Goal: Task Accomplishment & Management: Manage account settings

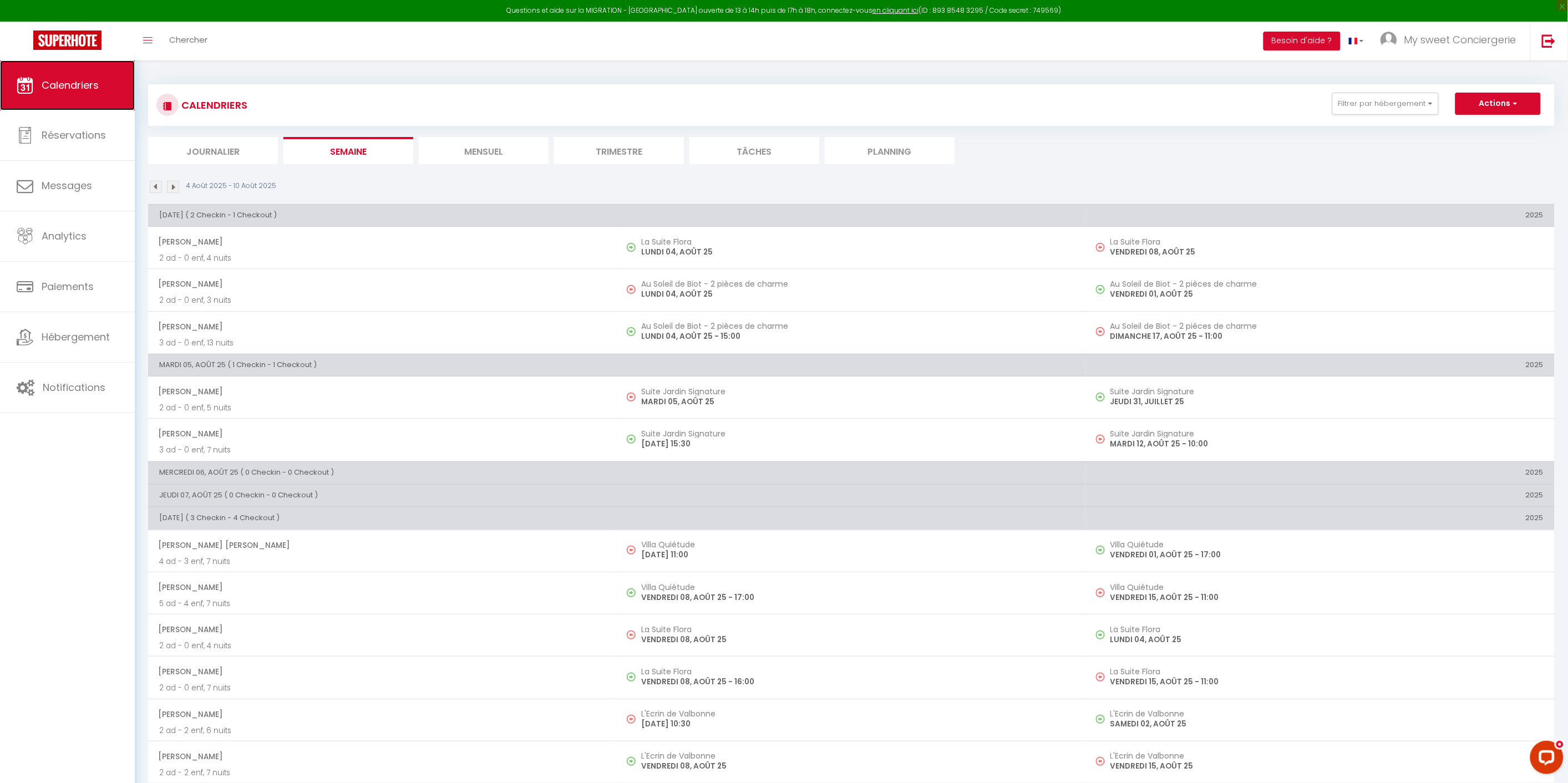
click at [78, 81] on span "Calendriers" at bounding box center [70, 85] width 57 height 14
click at [471, 150] on li "Mensuel" at bounding box center [484, 150] width 130 height 27
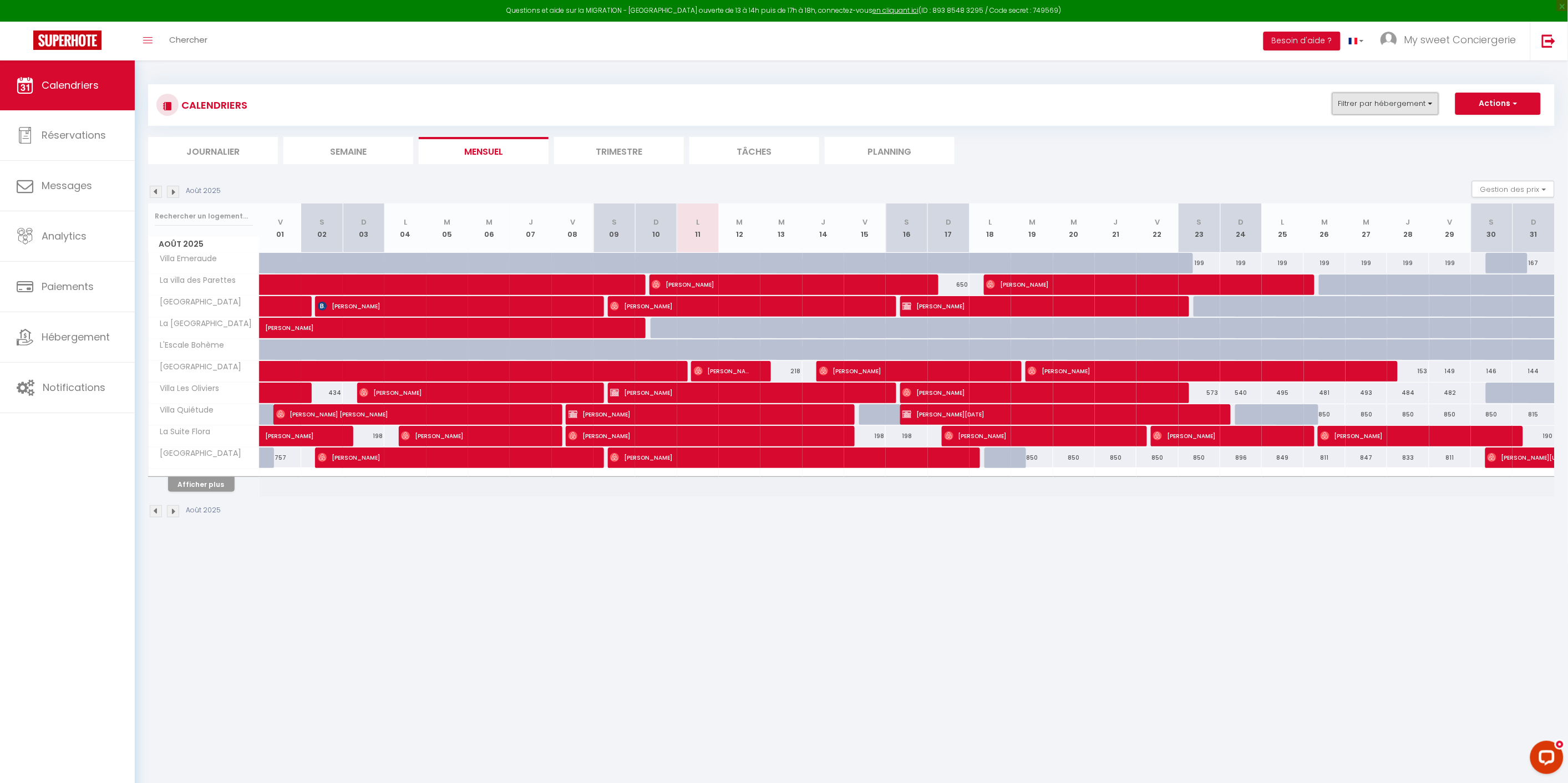
click at [1433, 105] on button "Filtrer par hébergement" at bounding box center [1385, 103] width 106 height 22
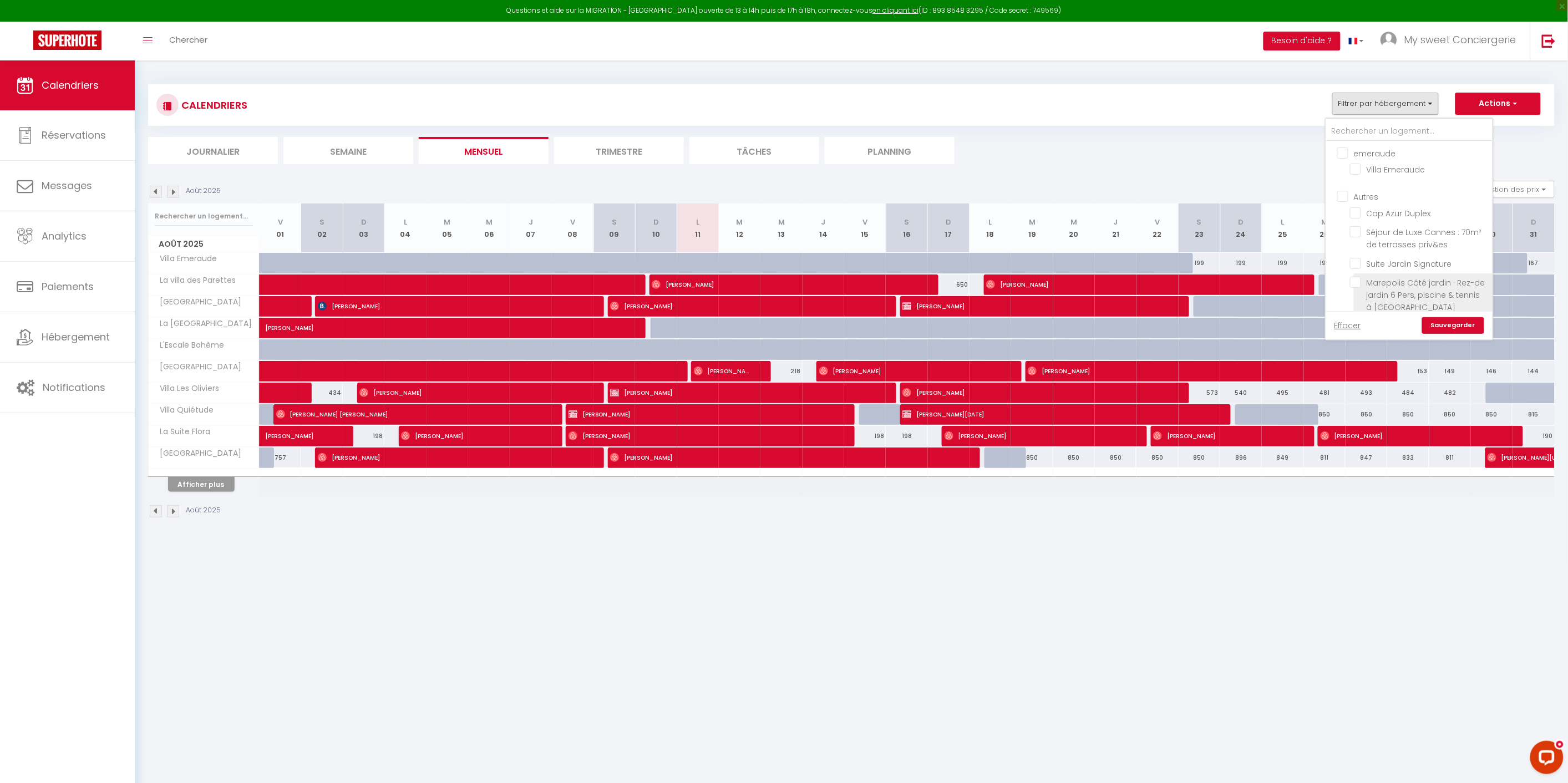
click at [1421, 297] on span "Marepolis Côté jardin · Rez-de jardin 6 Pers, piscine & tennis à [GEOGRAPHIC_DA…" at bounding box center [1426, 295] width 118 height 35
click at [1421, 288] on input "Marepolis Côté jardin · Rez-de jardin 6 Pers, piscine & tennis à [GEOGRAPHIC_DA…" at bounding box center [1419, 282] width 139 height 11
checkbox input "true"
checkbox input "false"
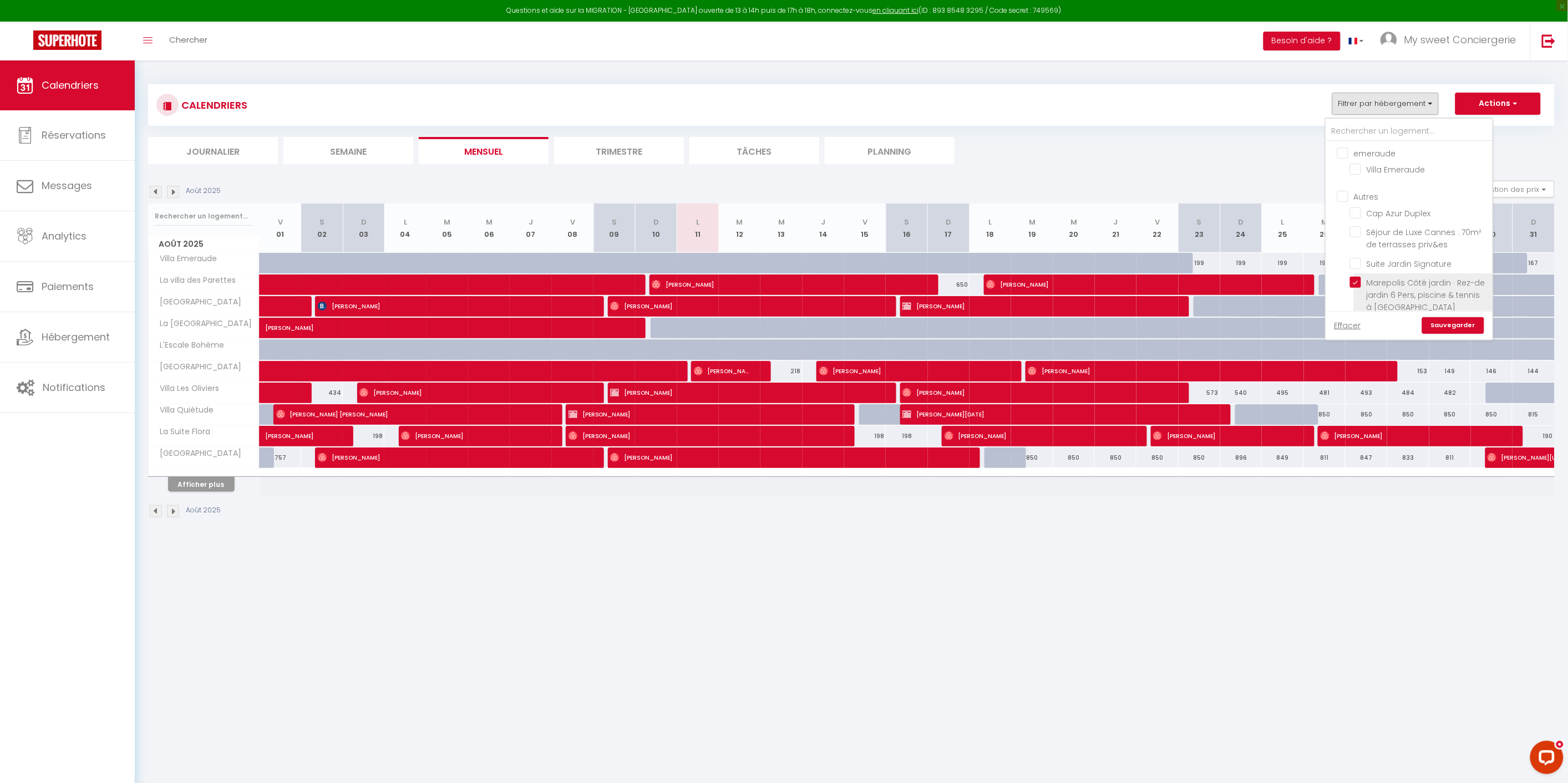
checkbox input "false"
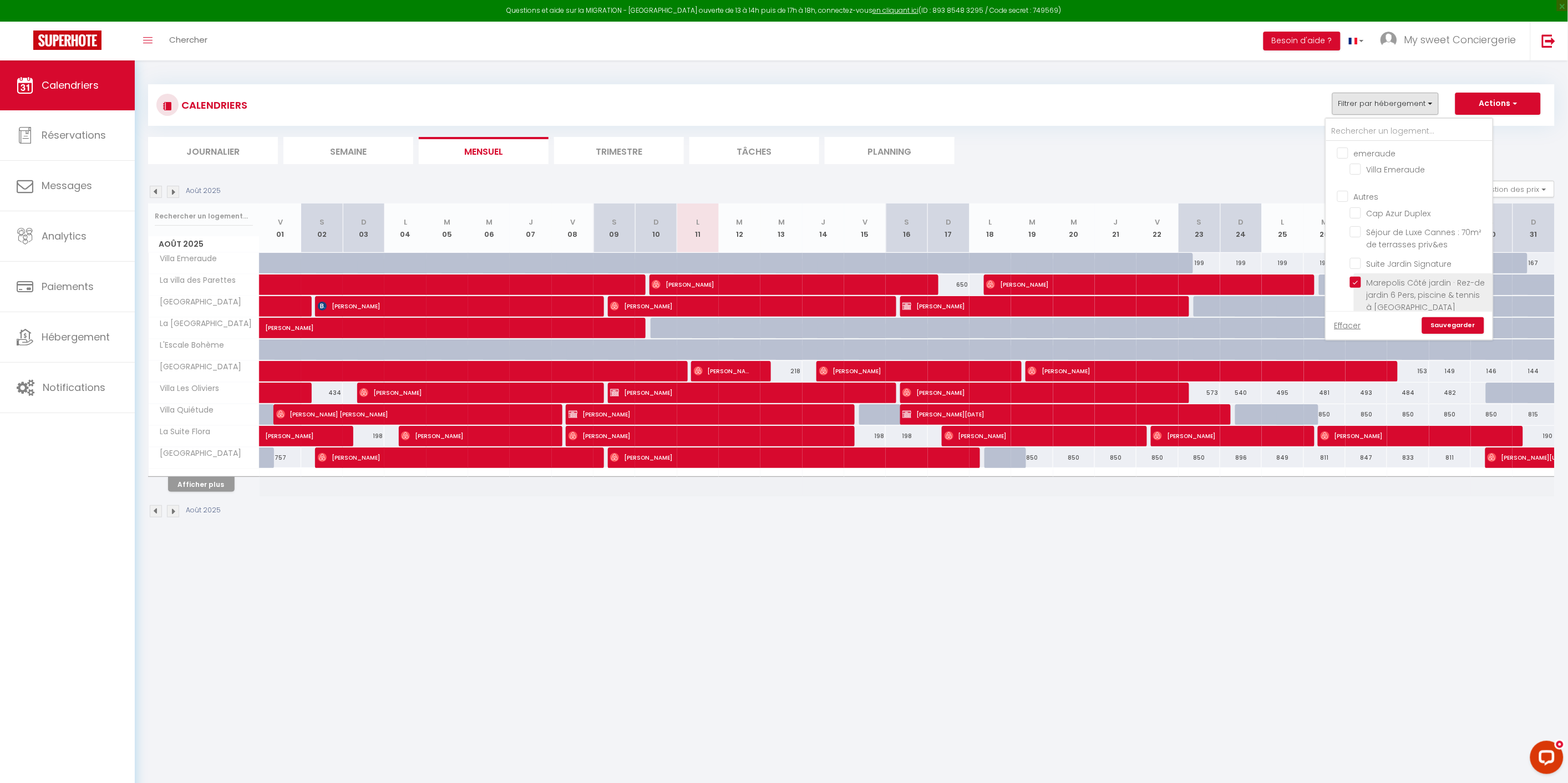
checkbox input "false"
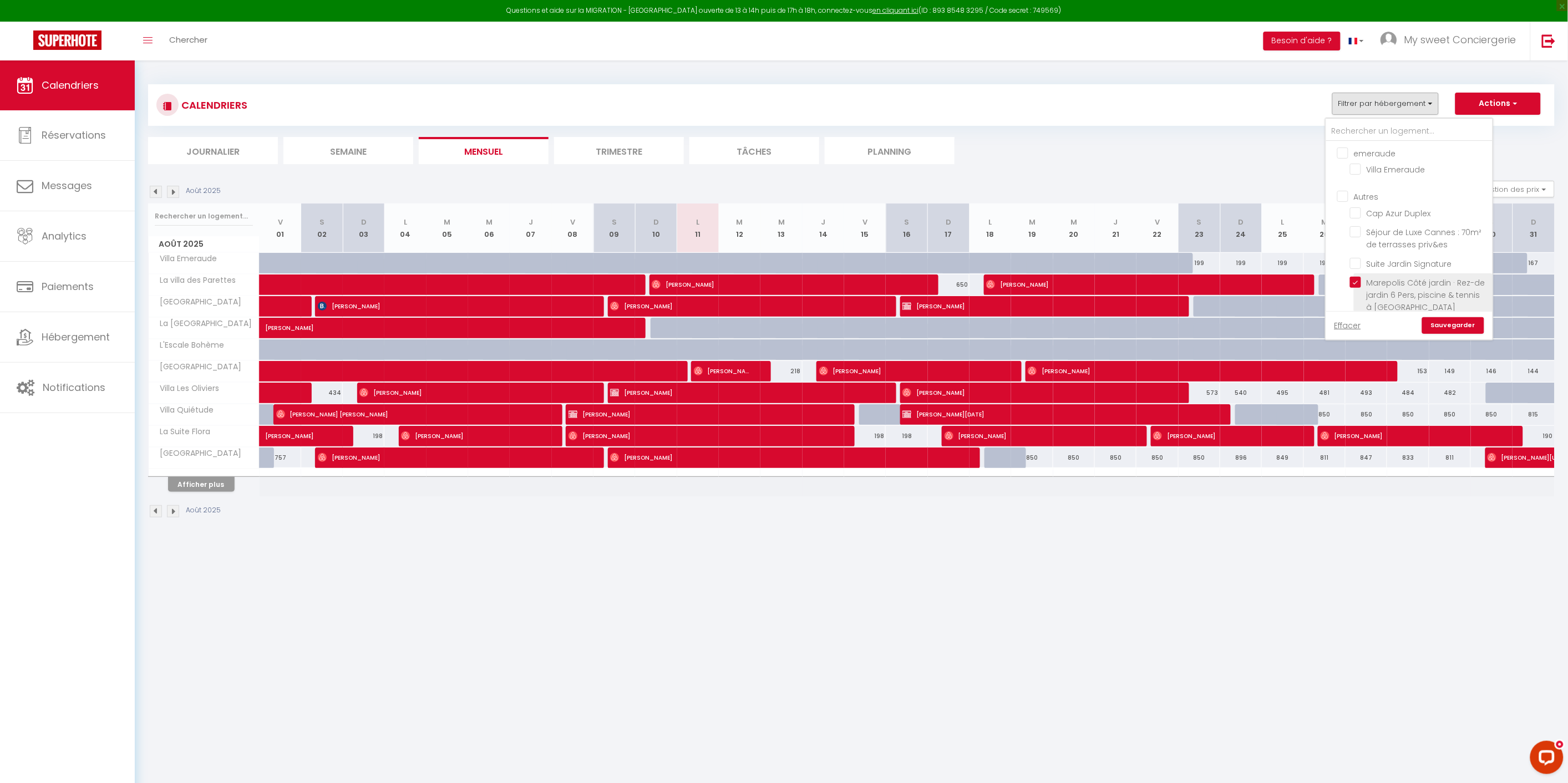
checkbox input "false"
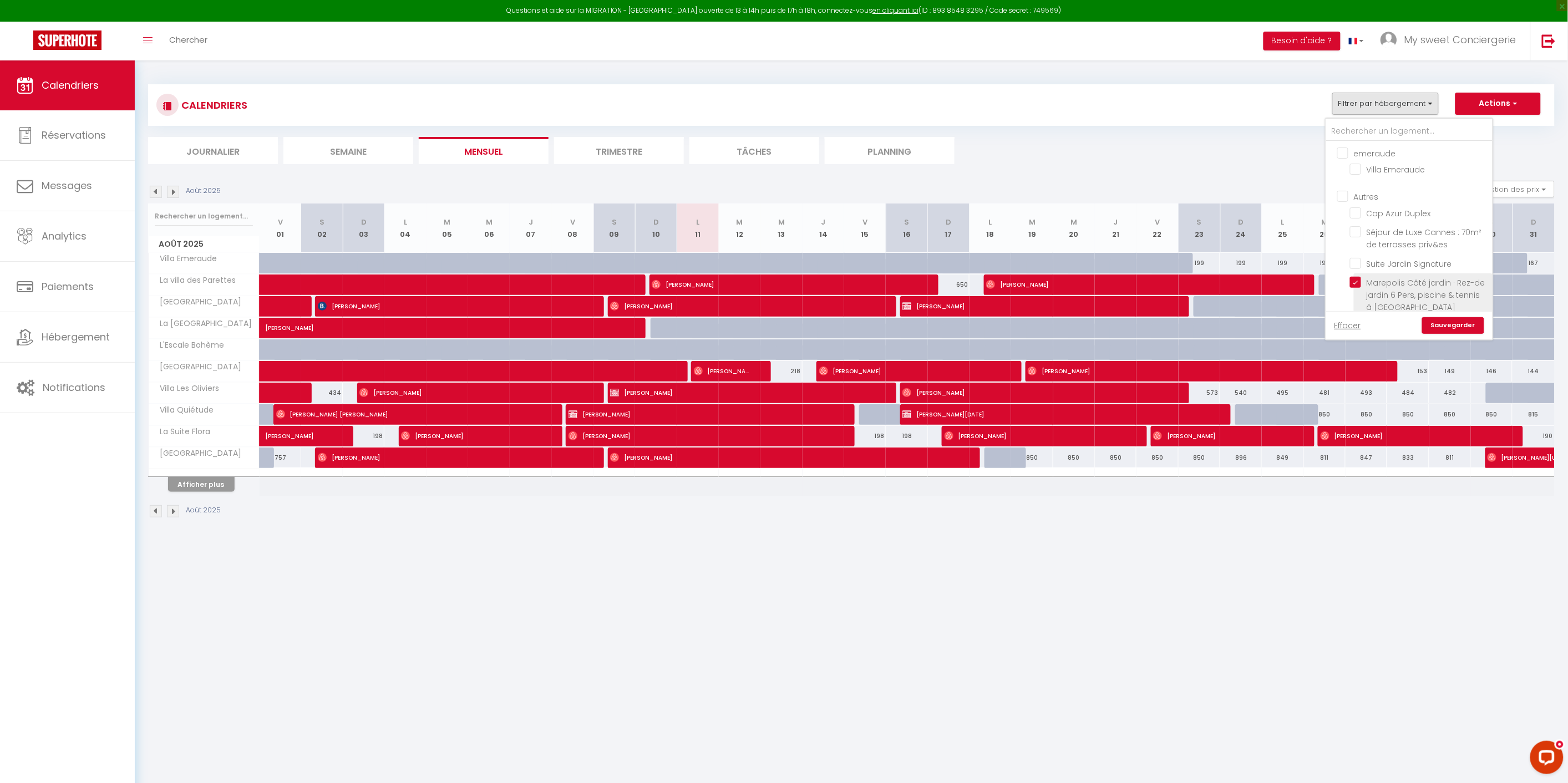
checkbox input "false"
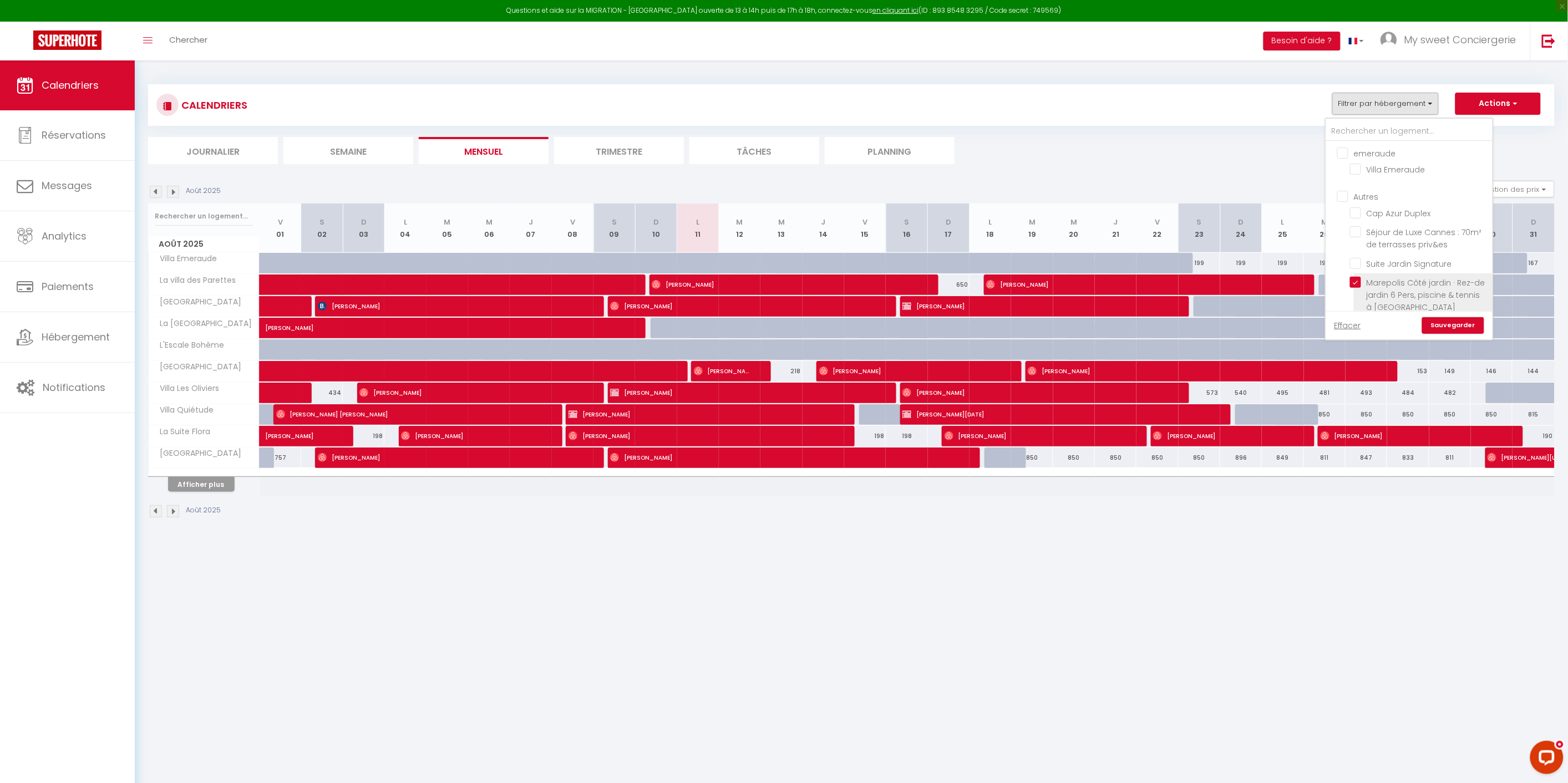
checkbox input "false"
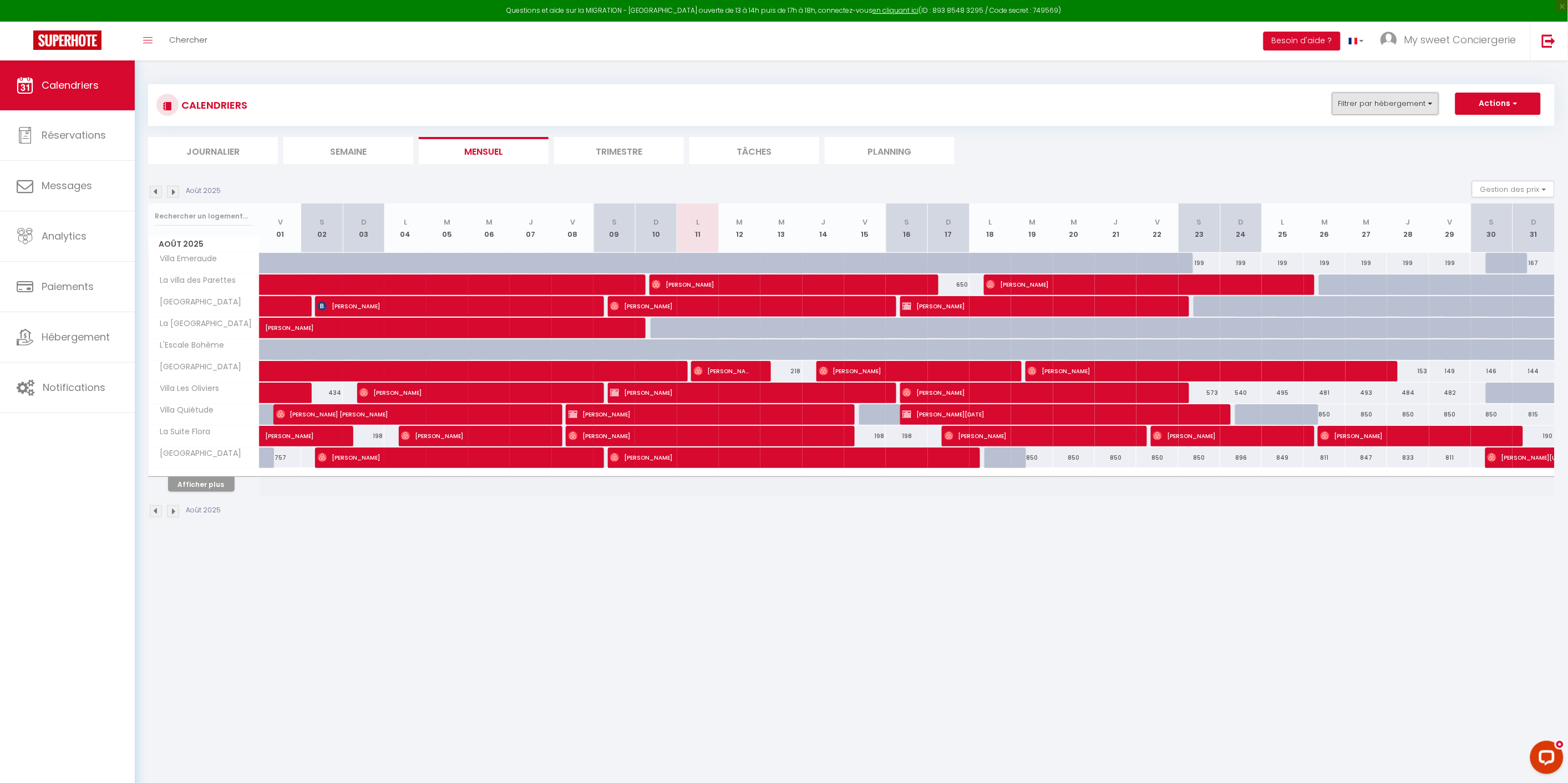
click at [1400, 104] on button "Filtrer par hébergement" at bounding box center [1385, 103] width 106 height 22
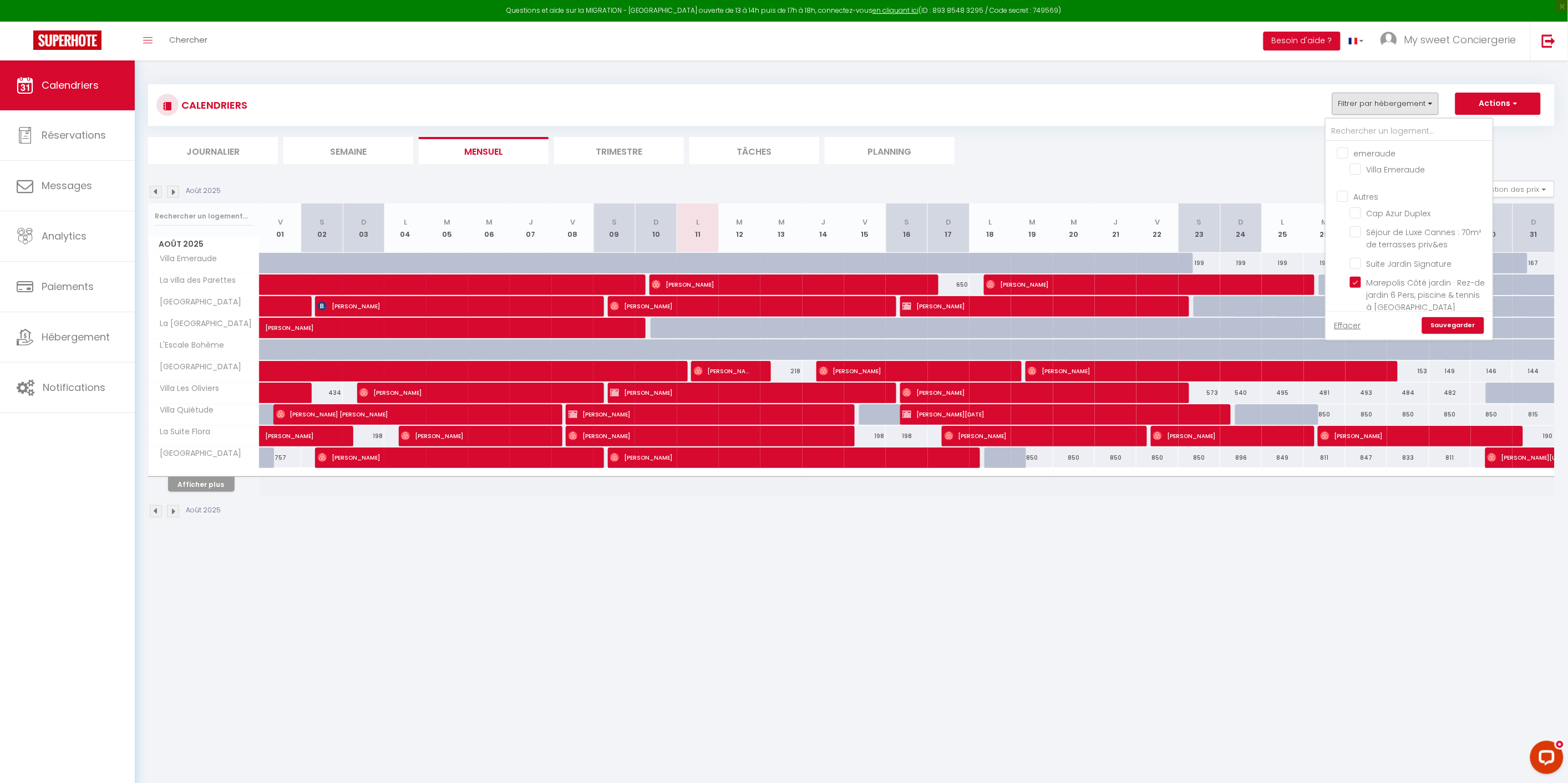
click at [1467, 324] on link "Sauvegarder" at bounding box center [1453, 326] width 62 height 16
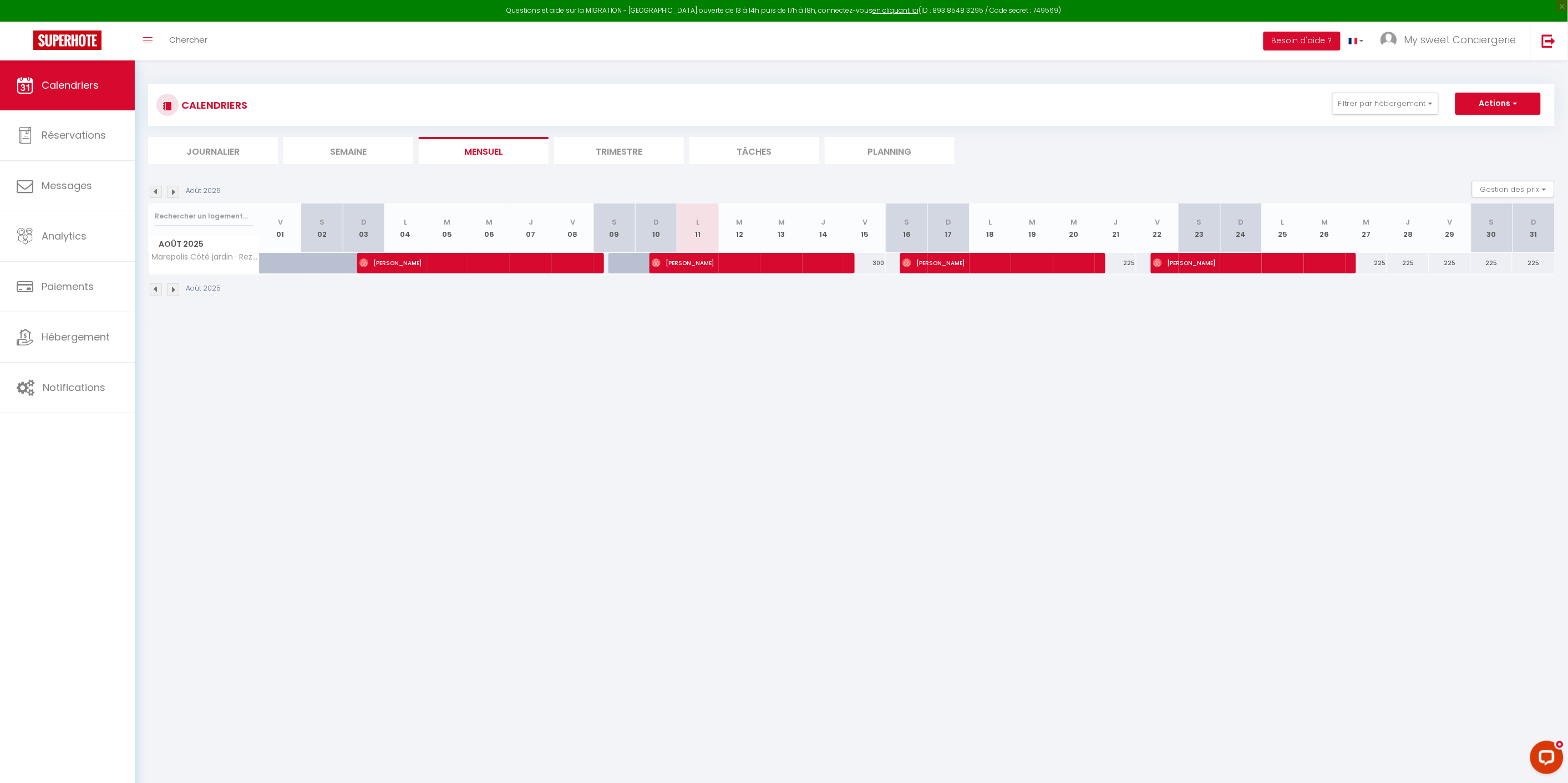
click at [152, 190] on img at bounding box center [156, 191] width 12 height 12
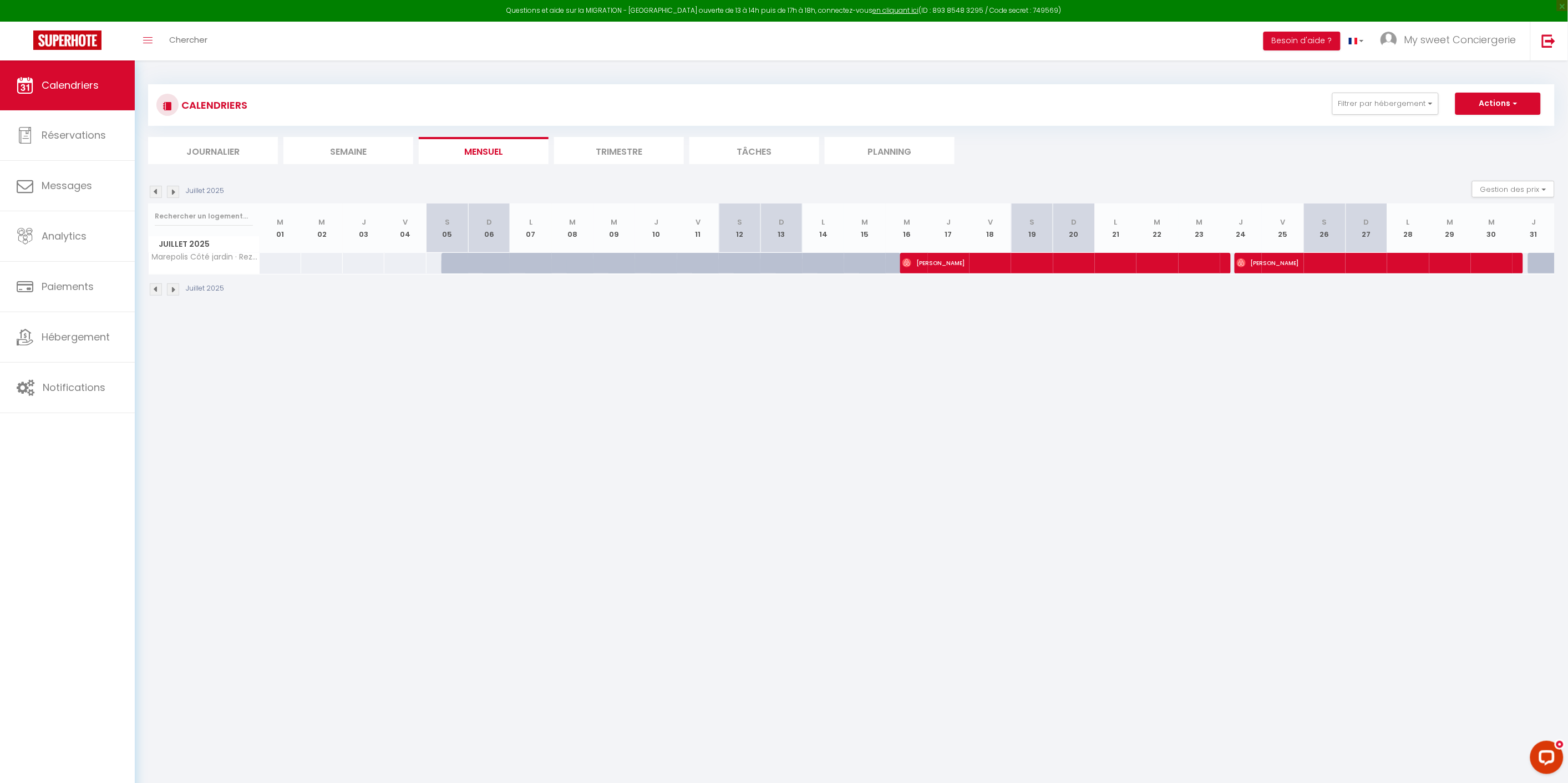
click at [175, 189] on img at bounding box center [173, 191] width 12 height 12
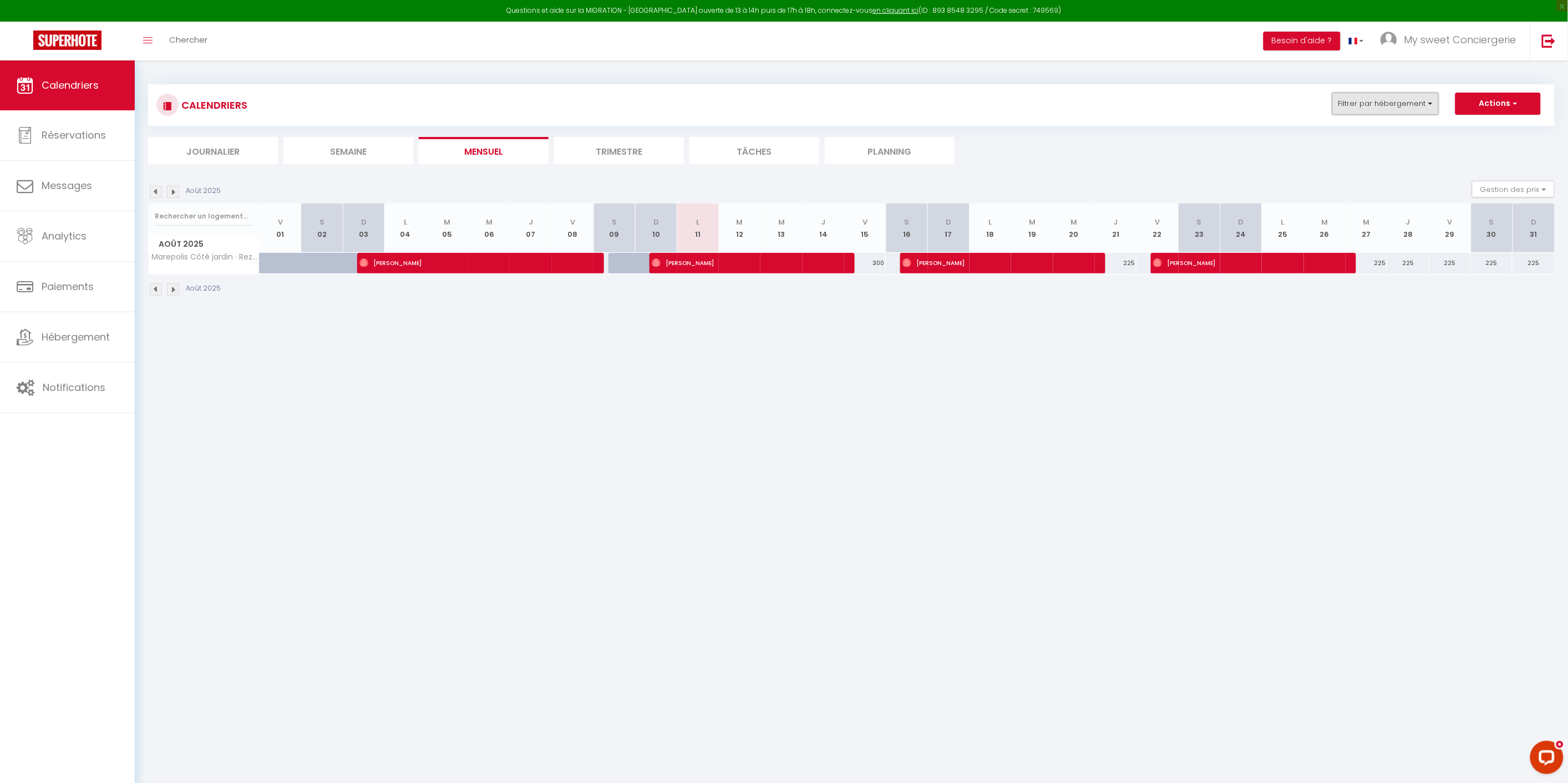
click at [1430, 99] on button "Filtrer par hébergement" at bounding box center [1385, 103] width 106 height 22
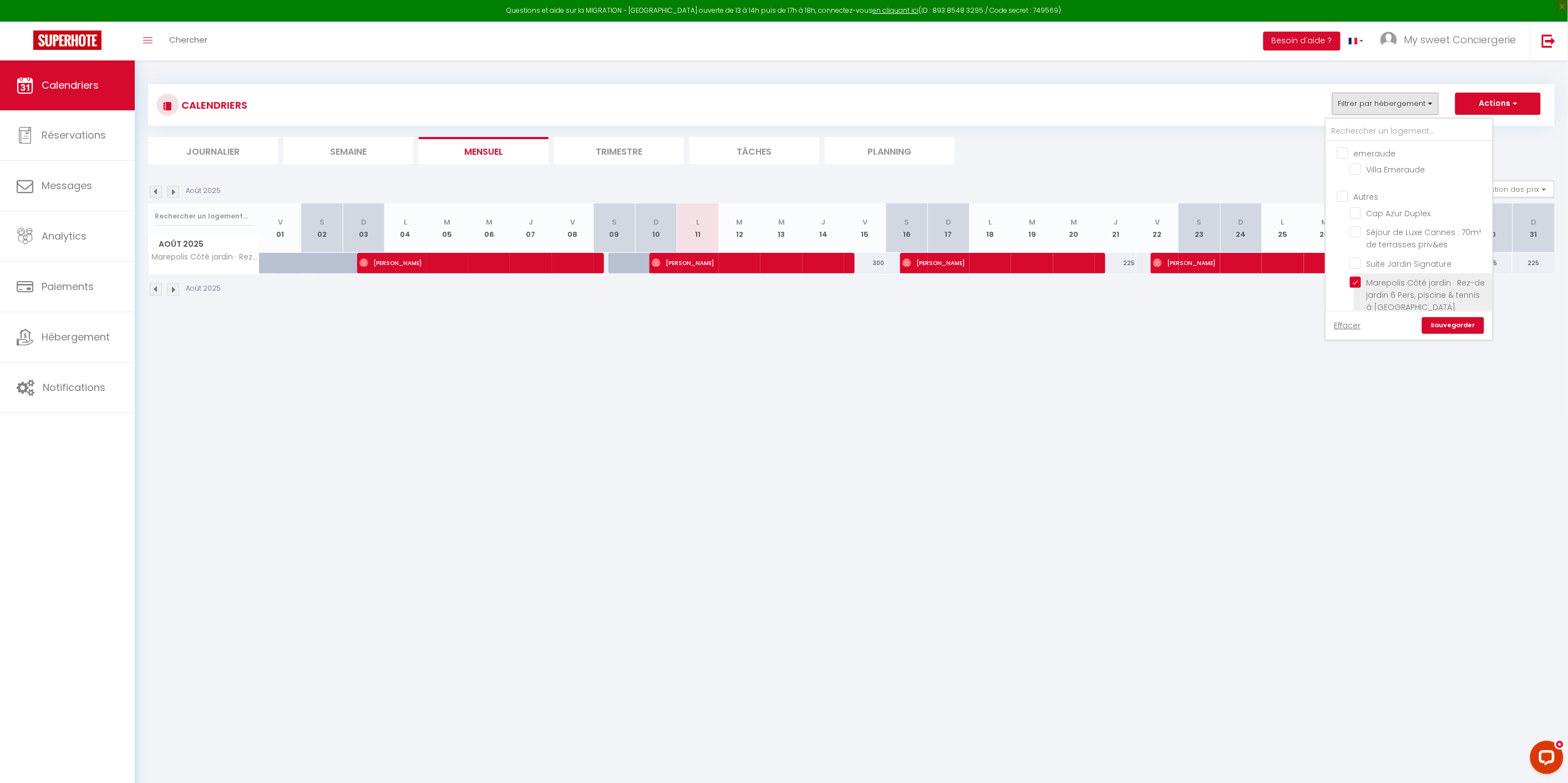
click at [1358, 280] on input "Marepolis Côté jardin · Rez-de jardin 6 Pers, piscine & tennis à [GEOGRAPHIC_DA…" at bounding box center [1419, 282] width 139 height 11
checkbox input "false"
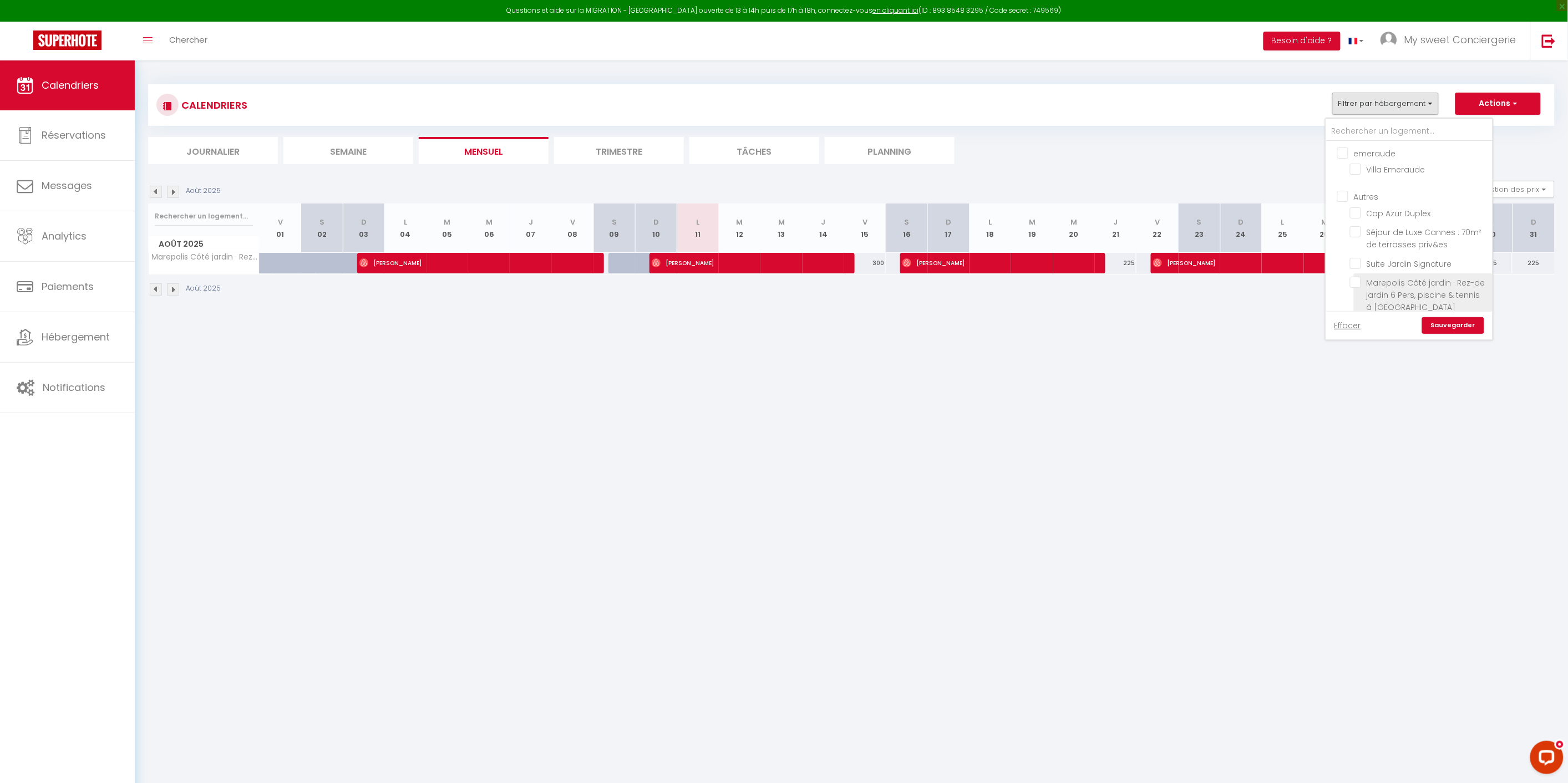
checkbox input "false"
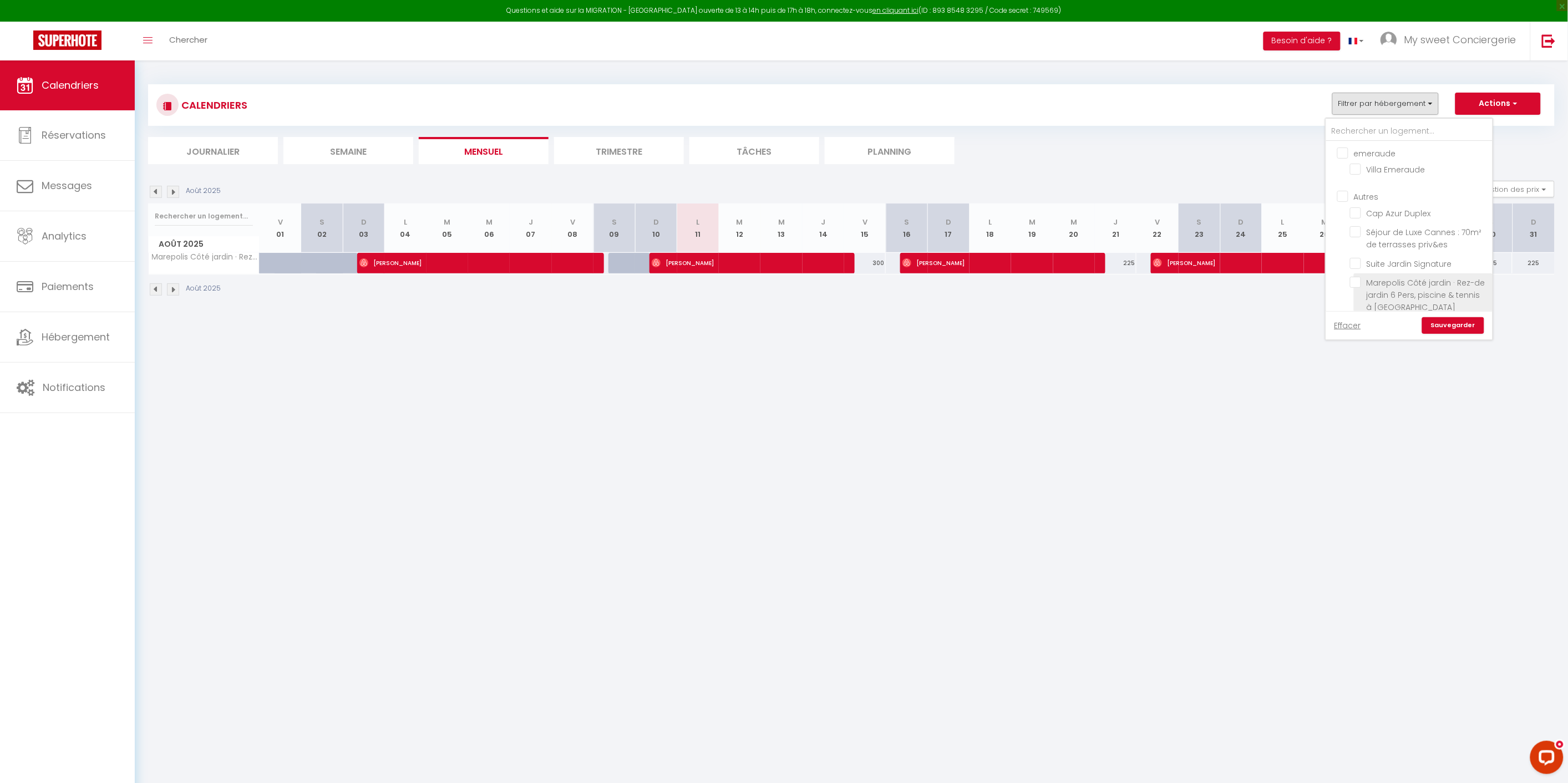
checkbox input "false"
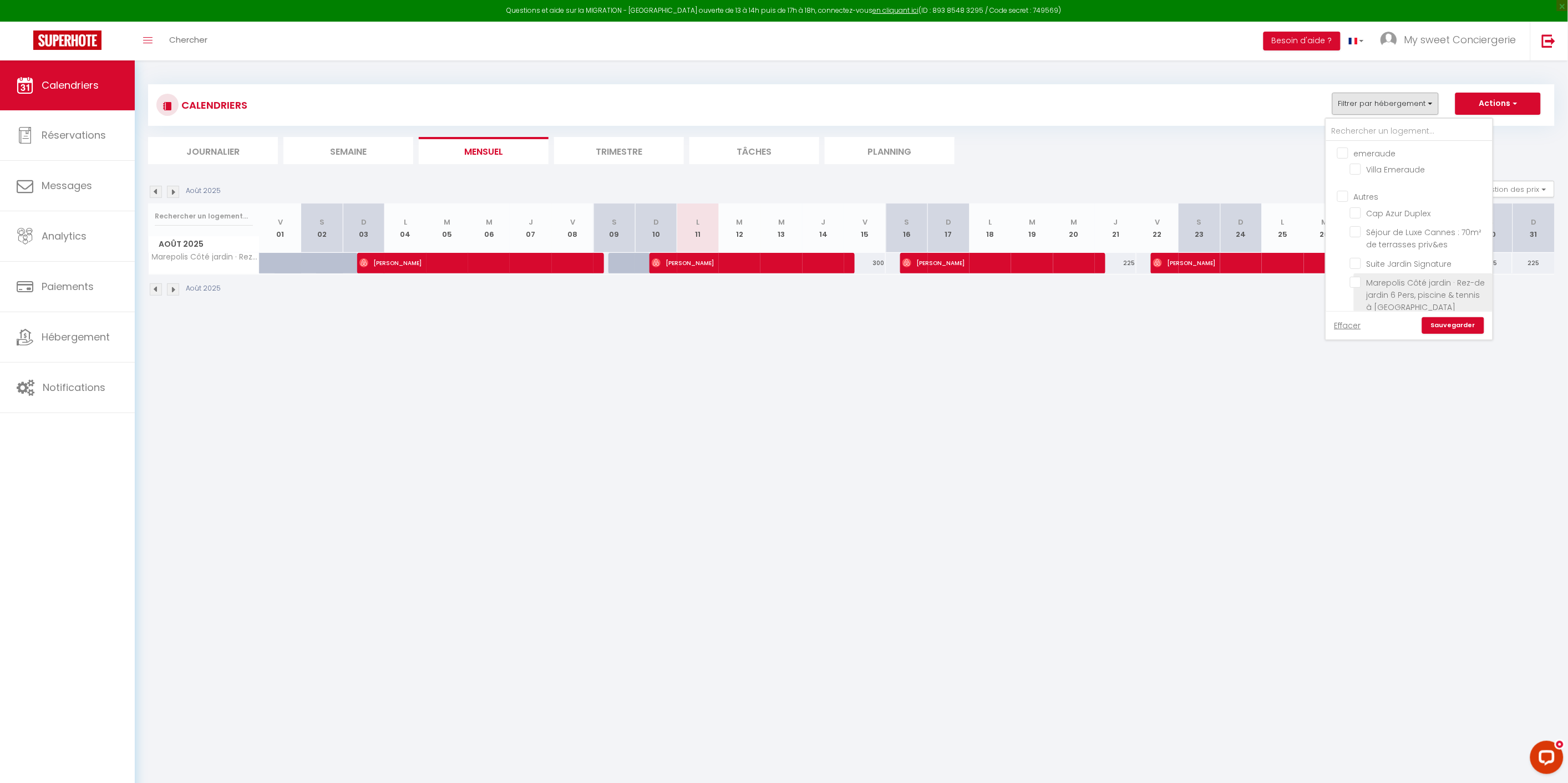
checkbox input "false"
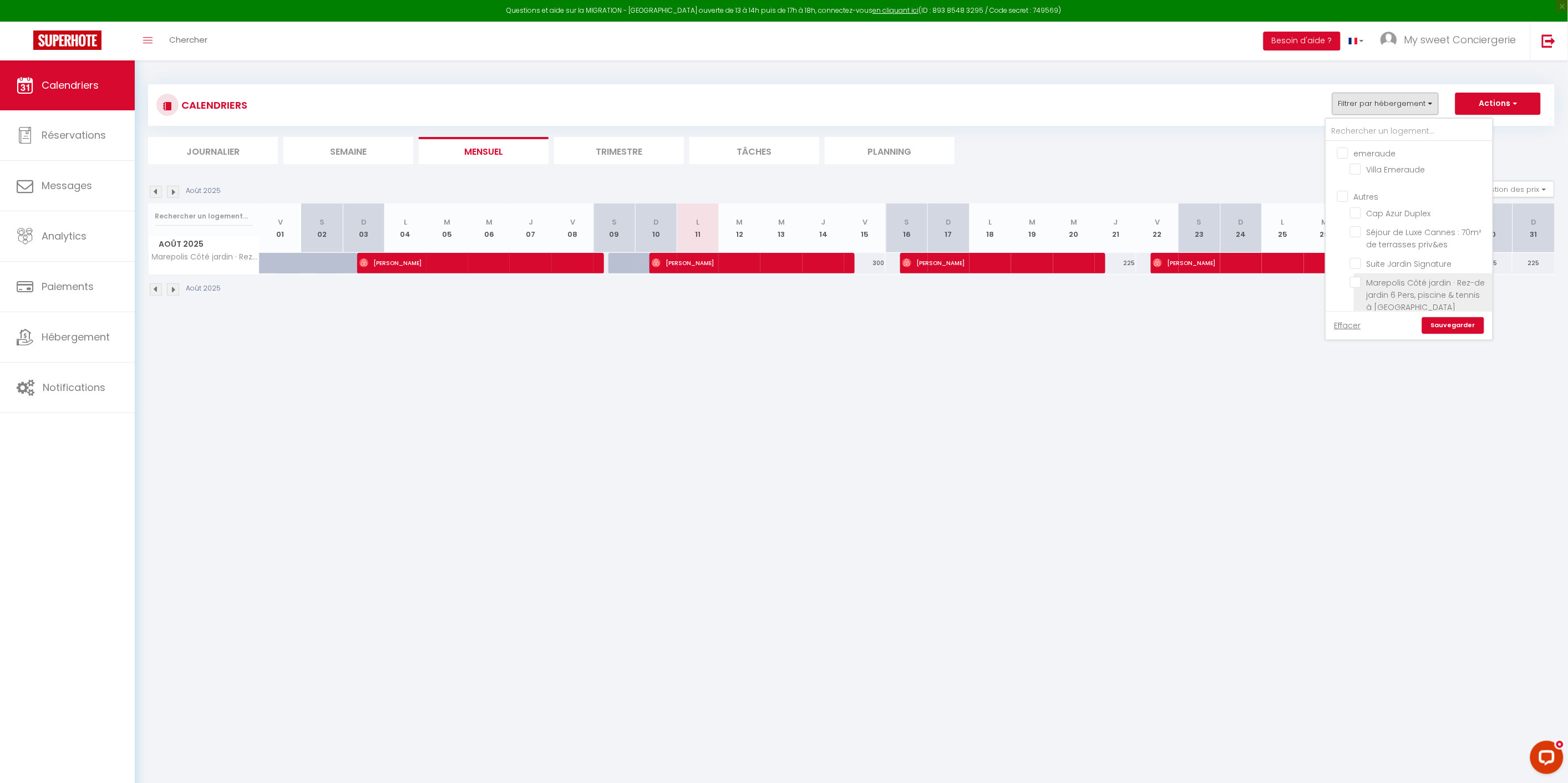
checkbox input "false"
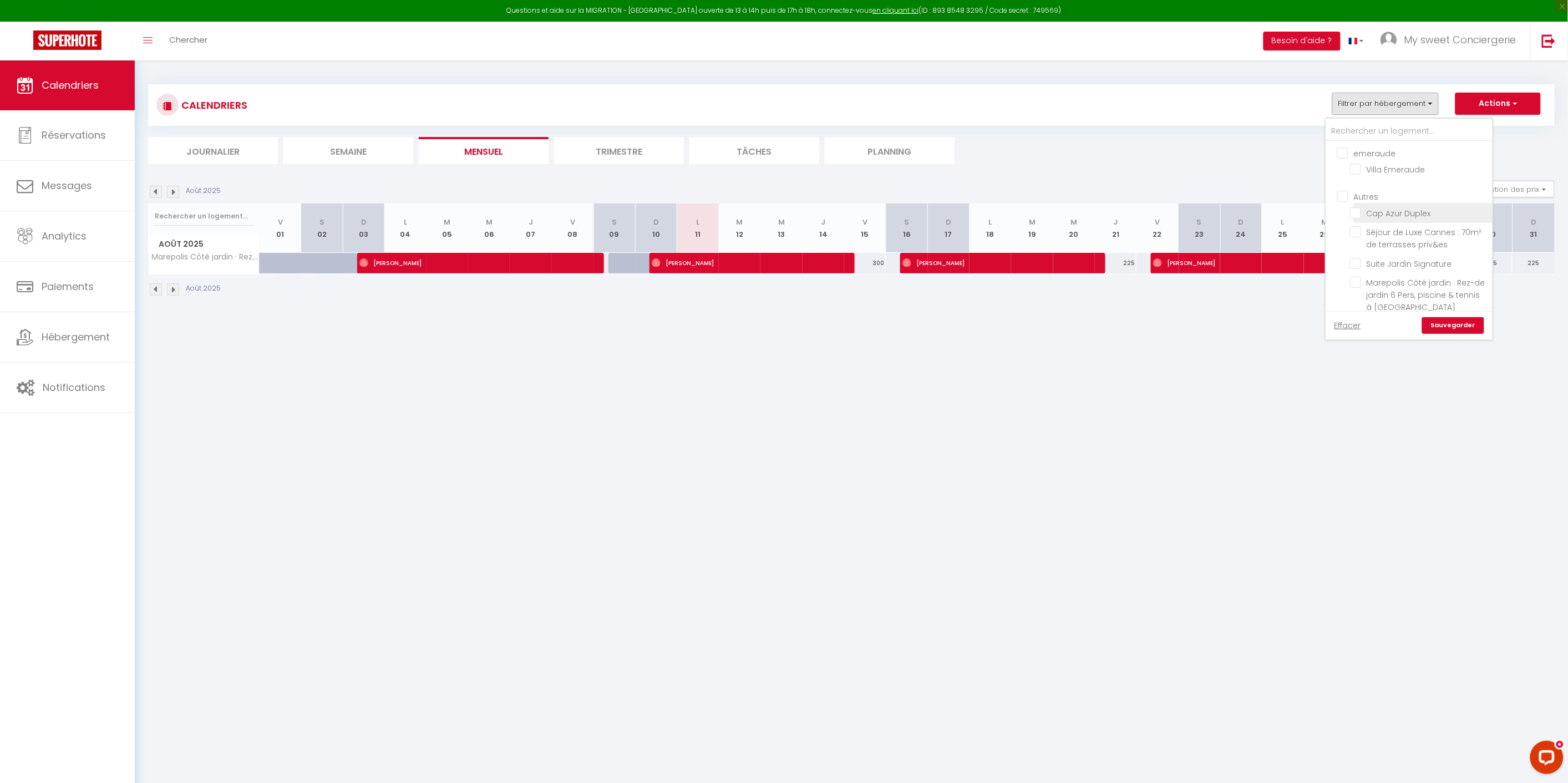
click at [1359, 212] on input "Cap Azur Duplex" at bounding box center [1419, 212] width 139 height 11
checkbox input "true"
checkbox input "false"
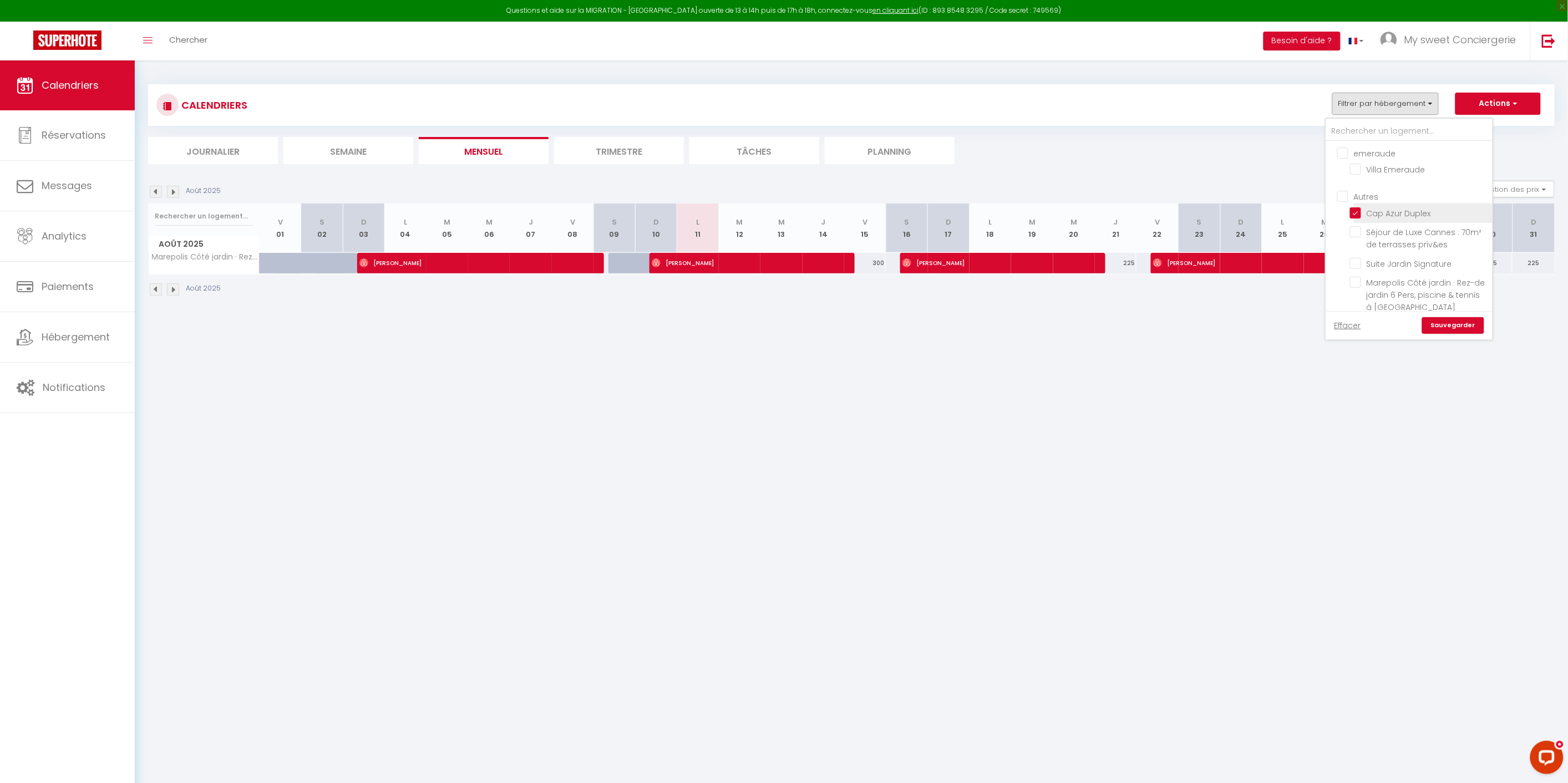
checkbox input "false"
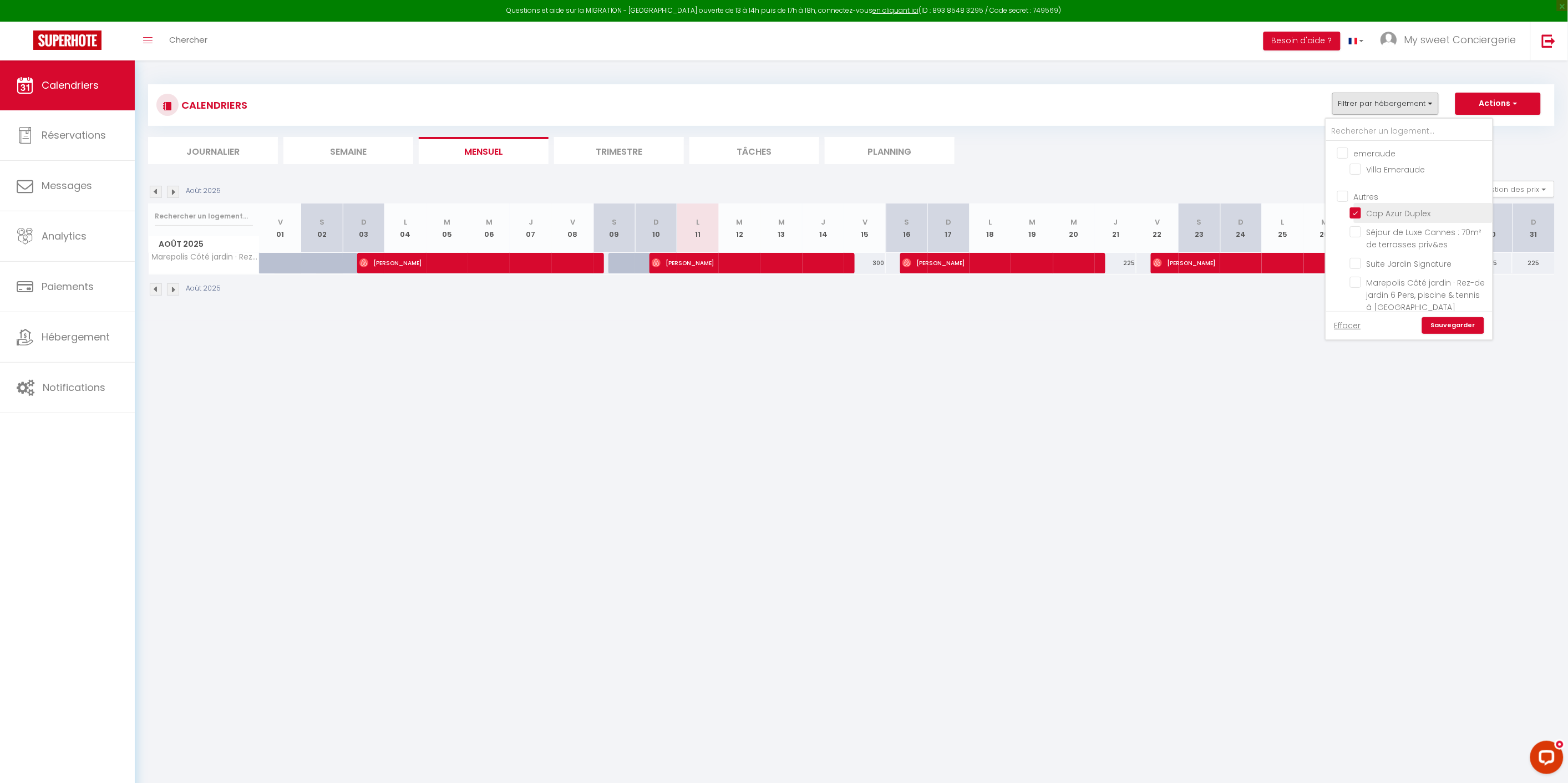
checkbox input "false"
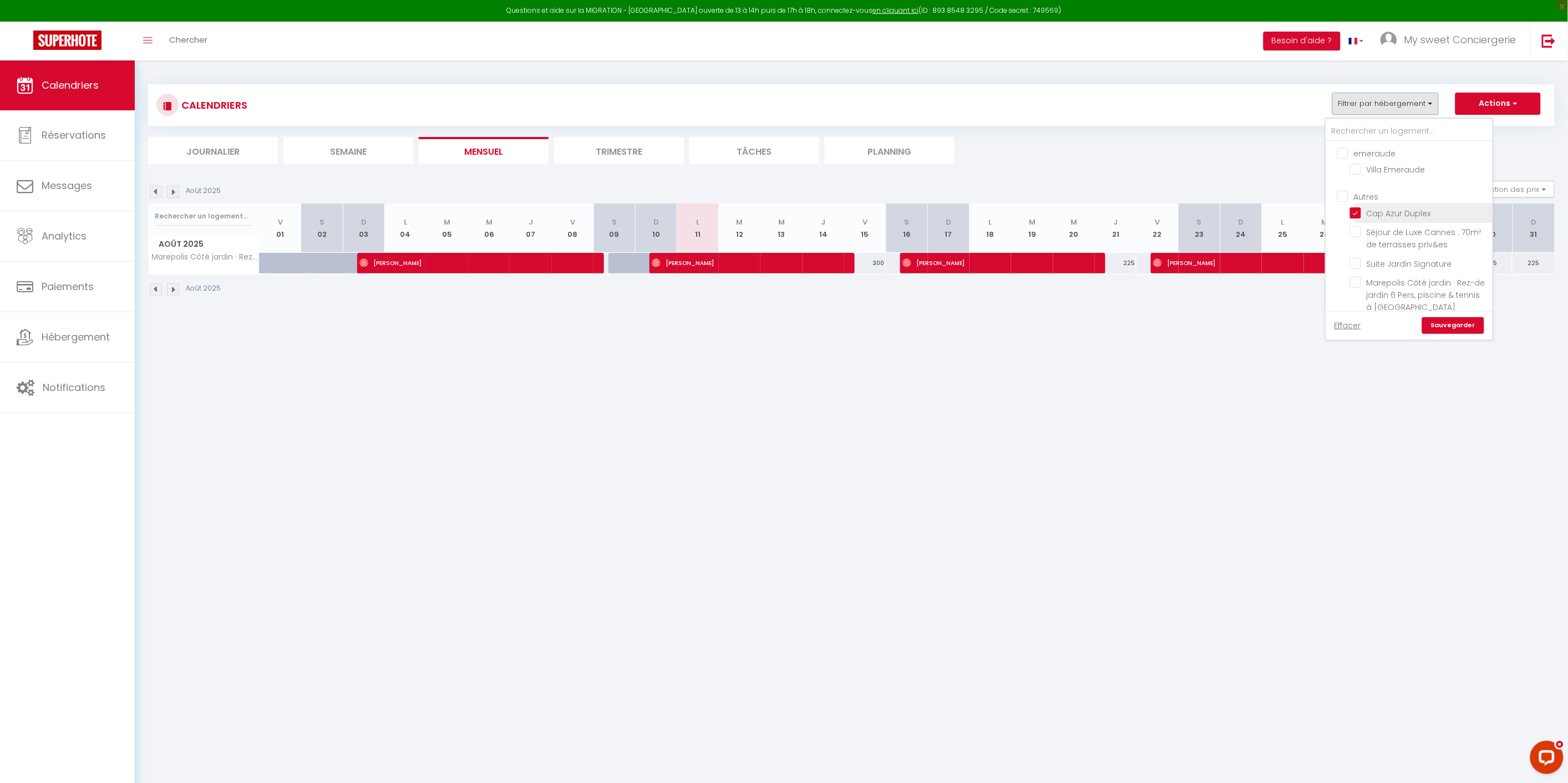
checkbox input "false"
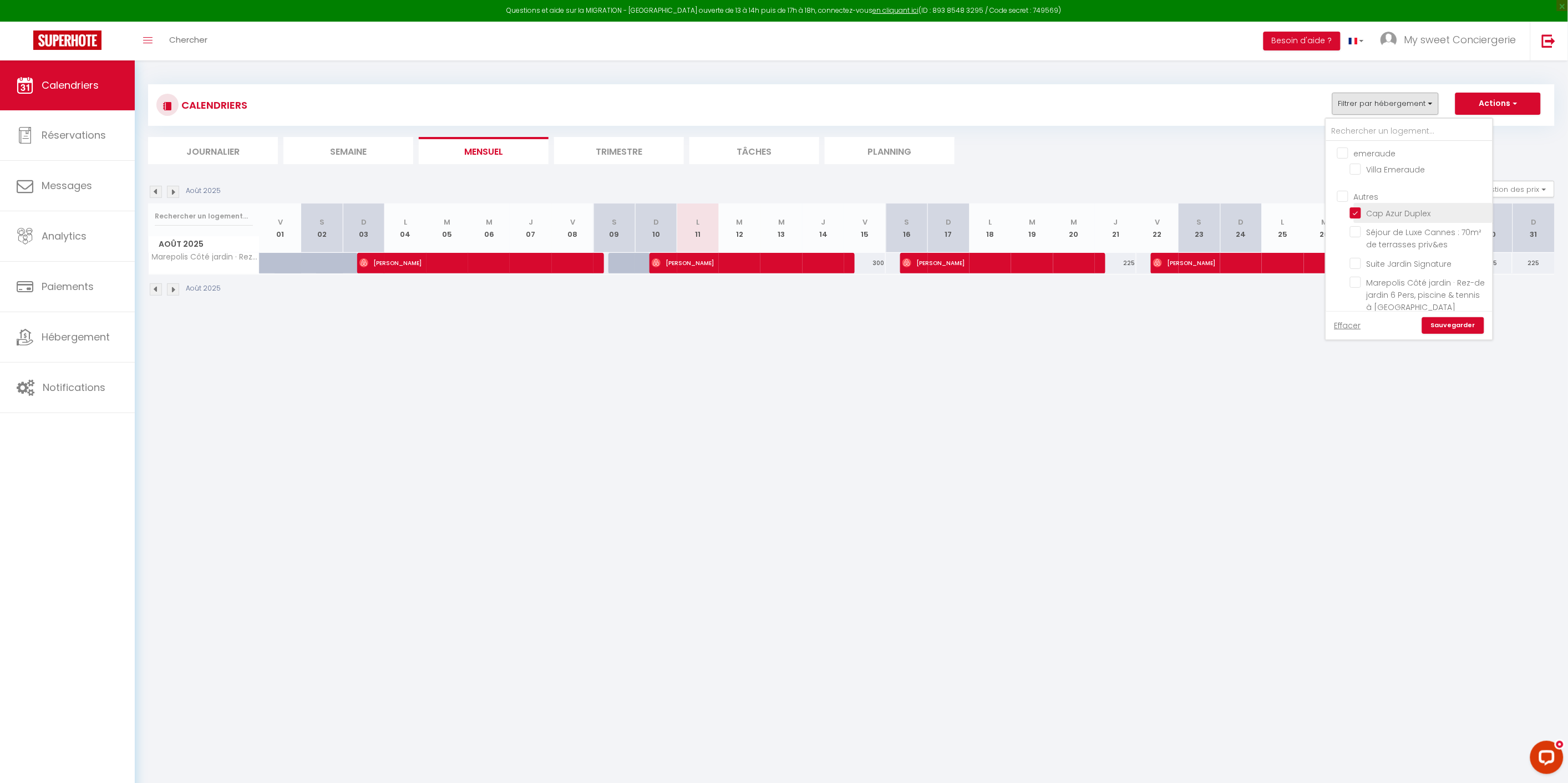
checkbox input "false"
click at [1460, 323] on link "Sauvegarder" at bounding box center [1453, 326] width 62 height 16
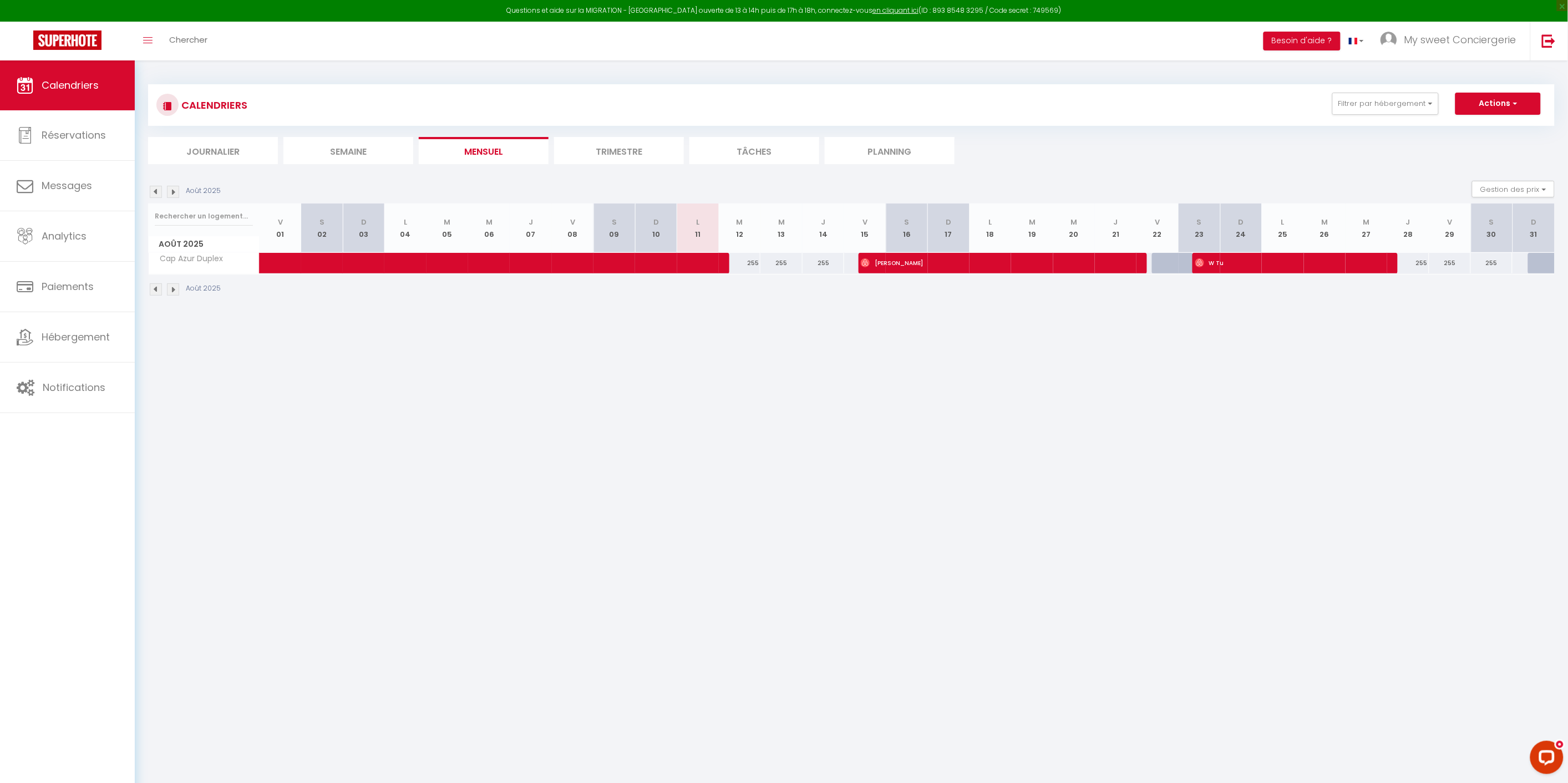
click at [156, 192] on img at bounding box center [156, 191] width 12 height 12
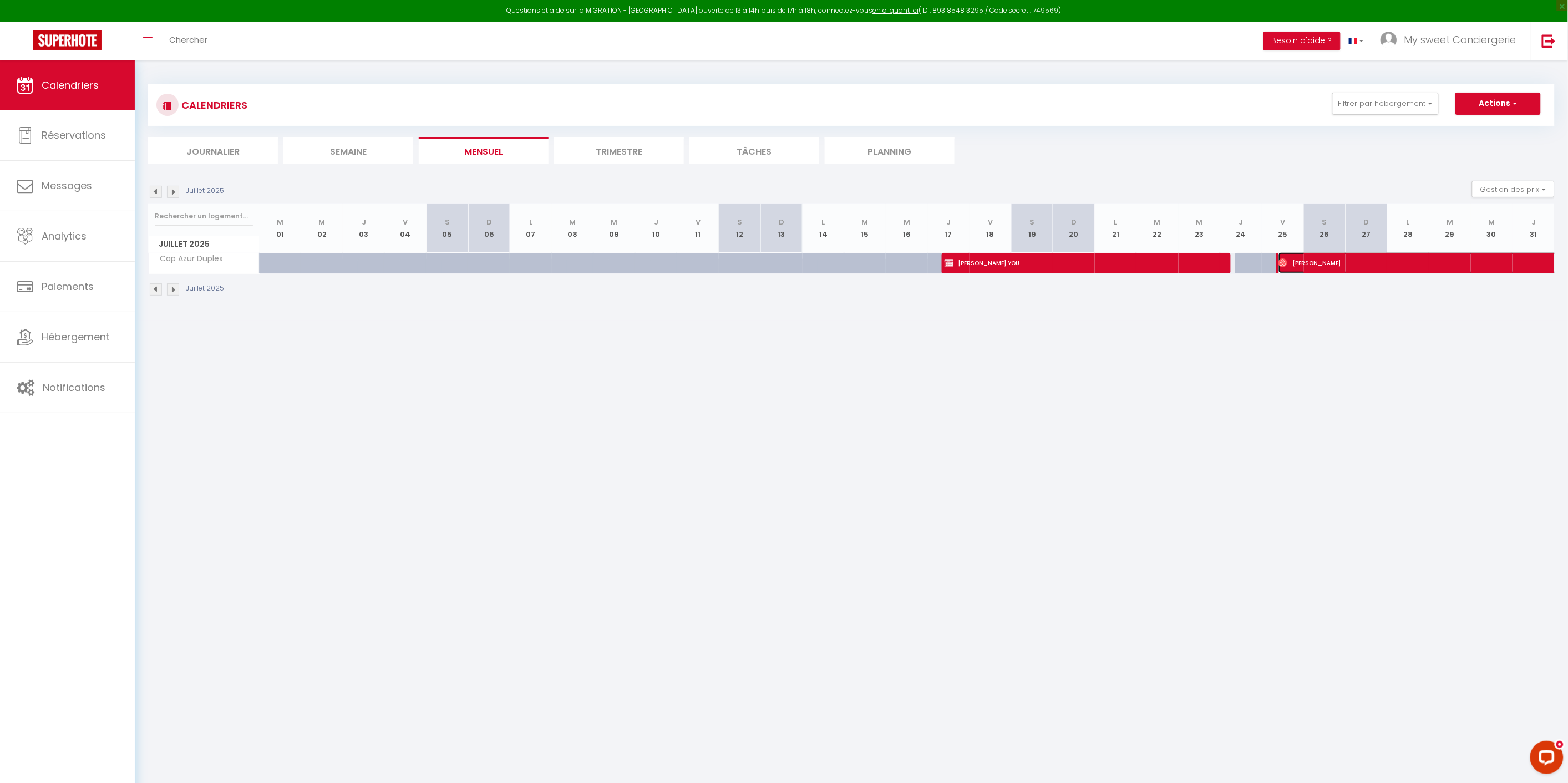
click at [1347, 265] on span "[PERSON_NAME]" at bounding box center [1508, 263] width 459 height 21
select select "OK"
select select "0"
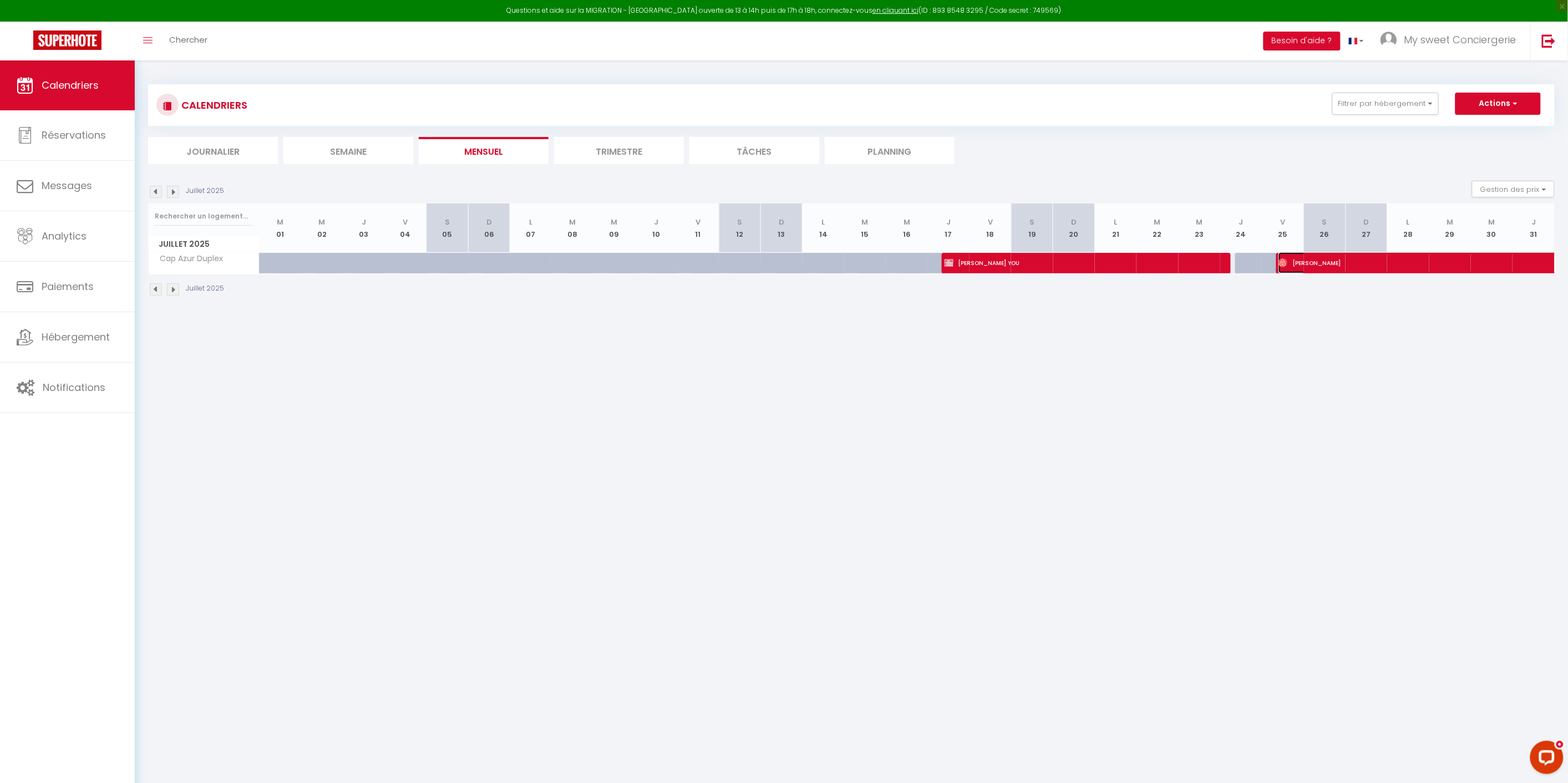
select select "1"
select select
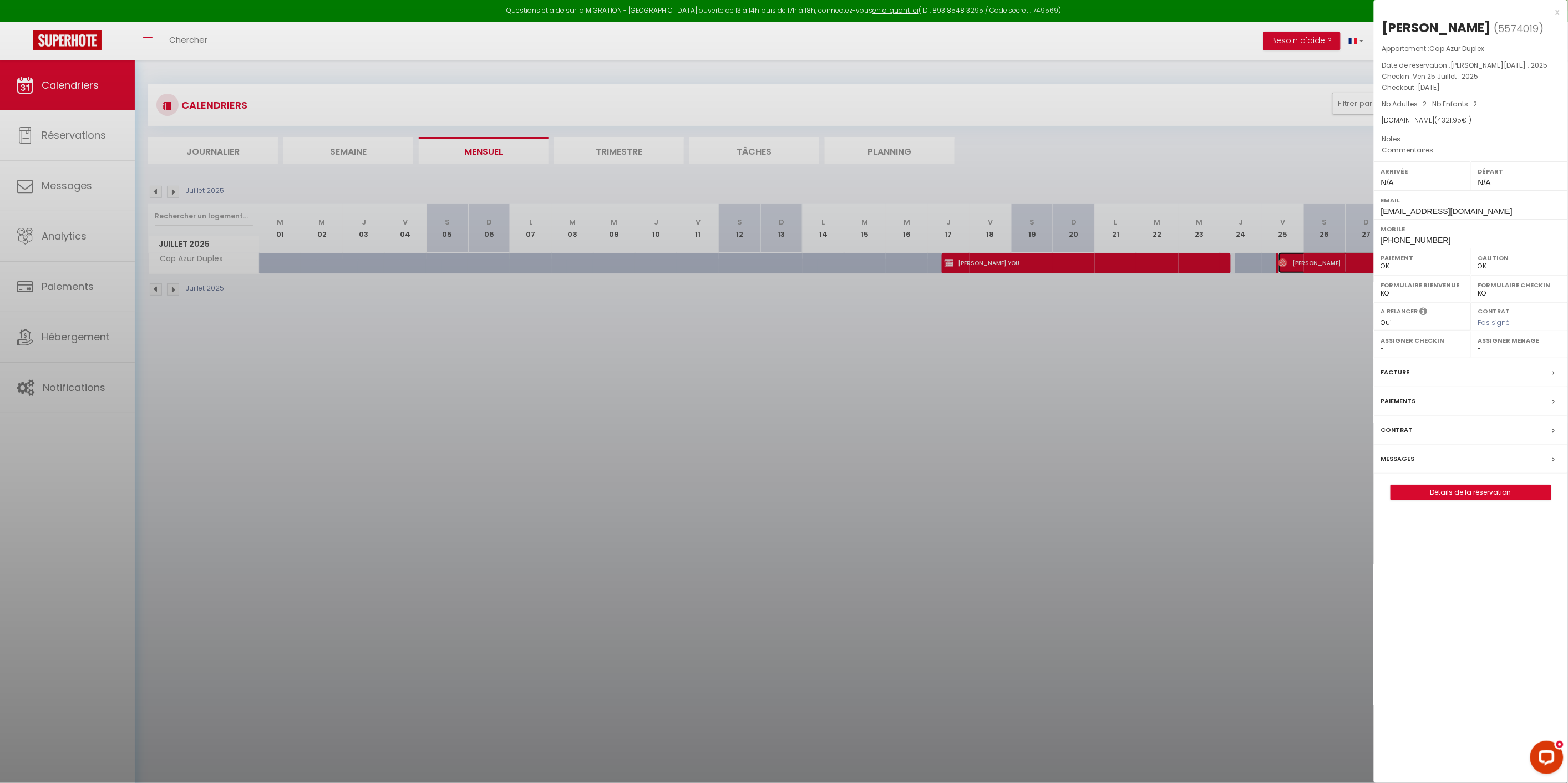
select select "25436"
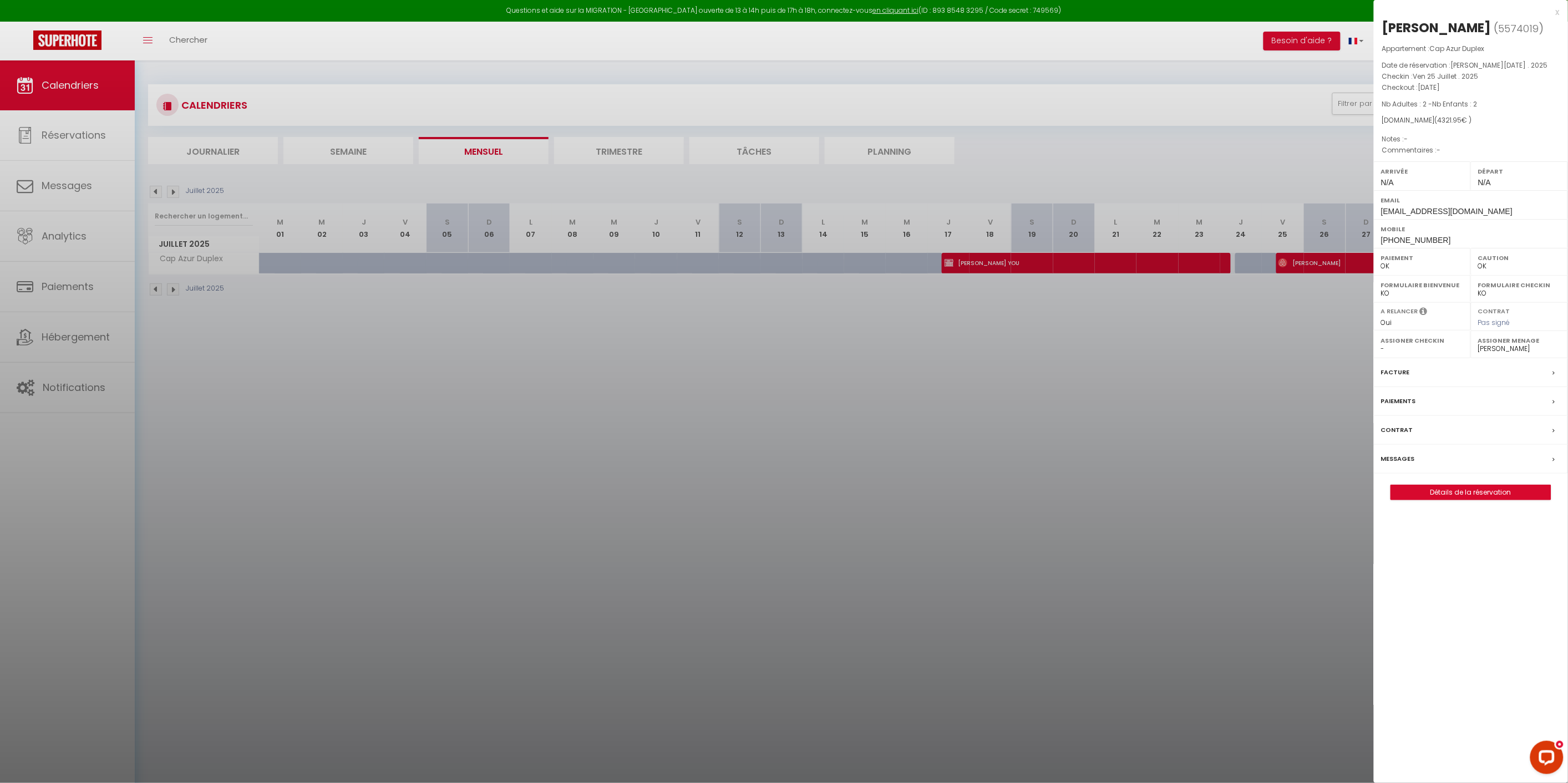
click at [1307, 353] on div at bounding box center [784, 391] width 1568 height 783
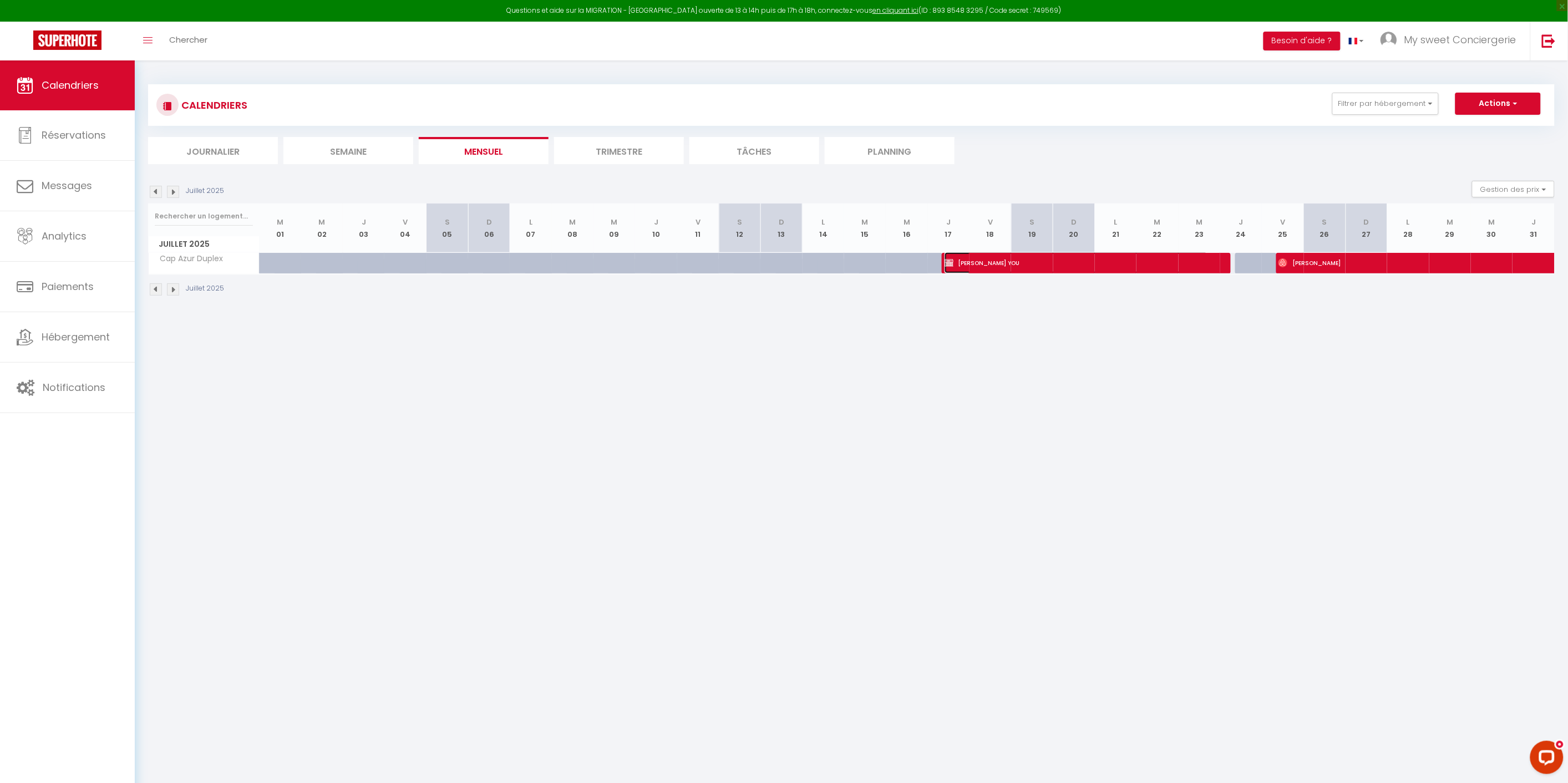
click at [1000, 261] on span "[PERSON_NAME] YOU" at bounding box center [1076, 263] width 263 height 21
select select "KO"
select select "25439"
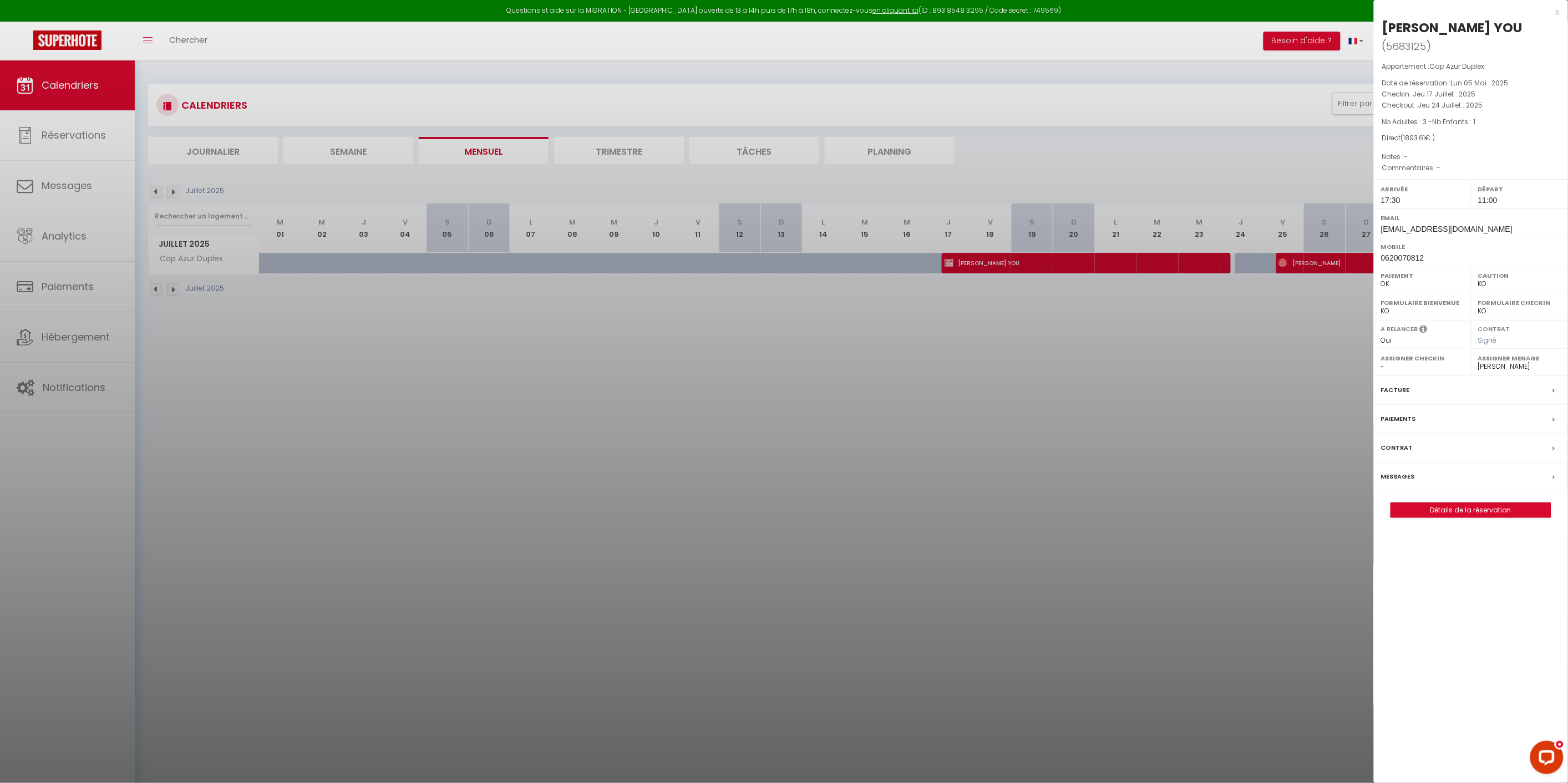
click at [1320, 324] on div at bounding box center [784, 391] width 1568 height 783
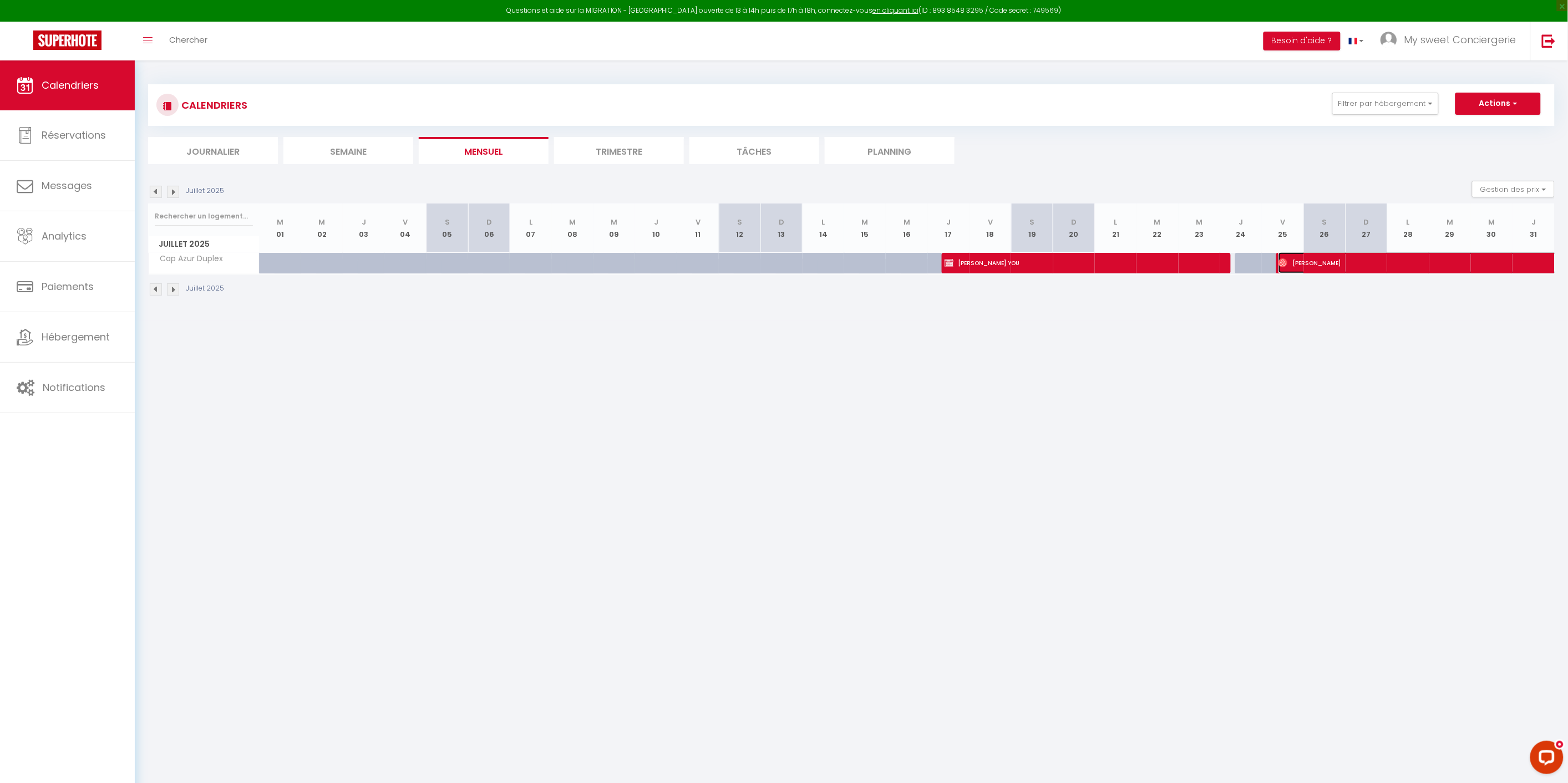
click at [1334, 258] on span "[PERSON_NAME]" at bounding box center [1508, 263] width 459 height 21
select select "OK"
select select "25436"
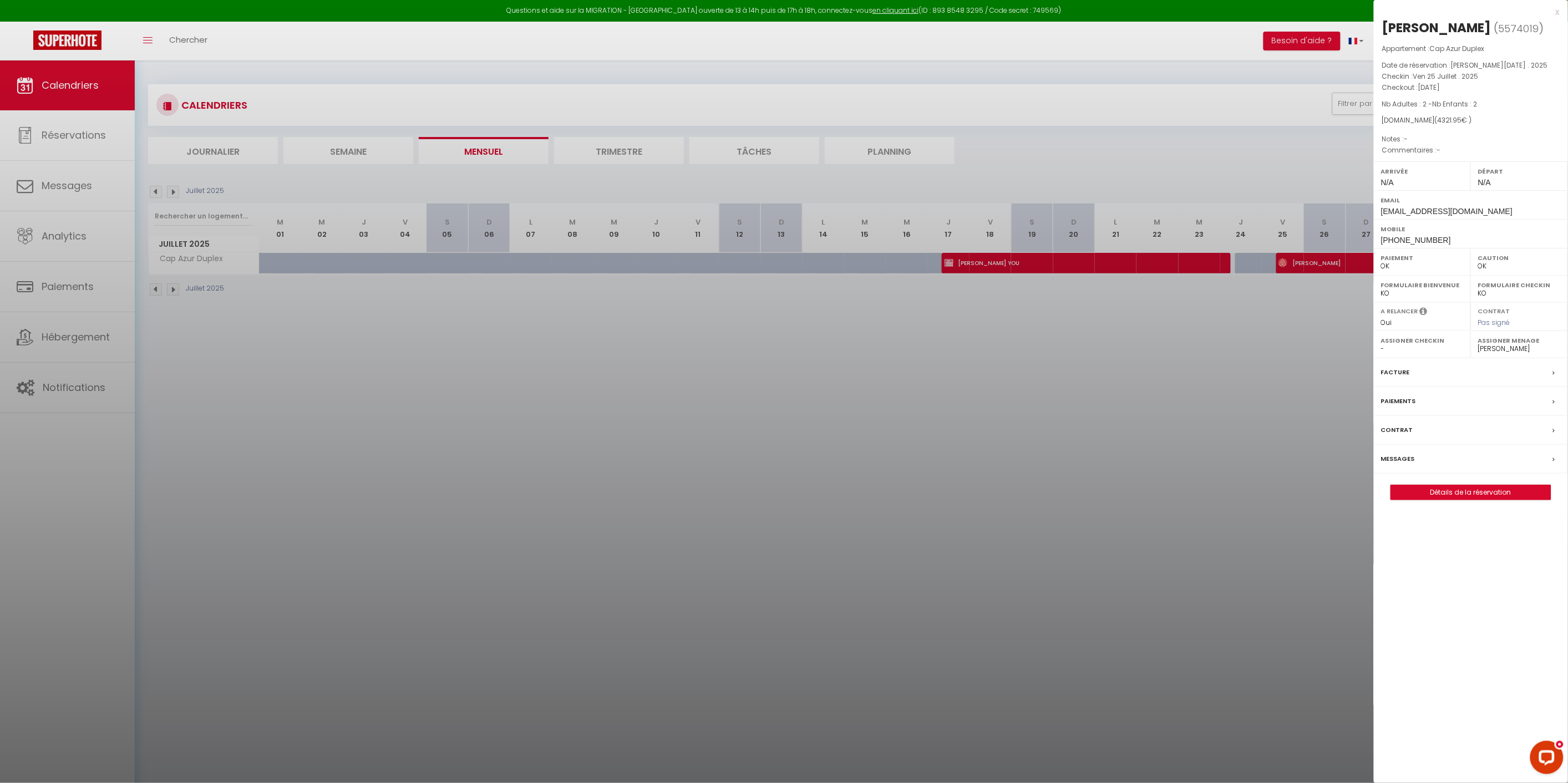
click at [1305, 382] on div at bounding box center [784, 391] width 1568 height 783
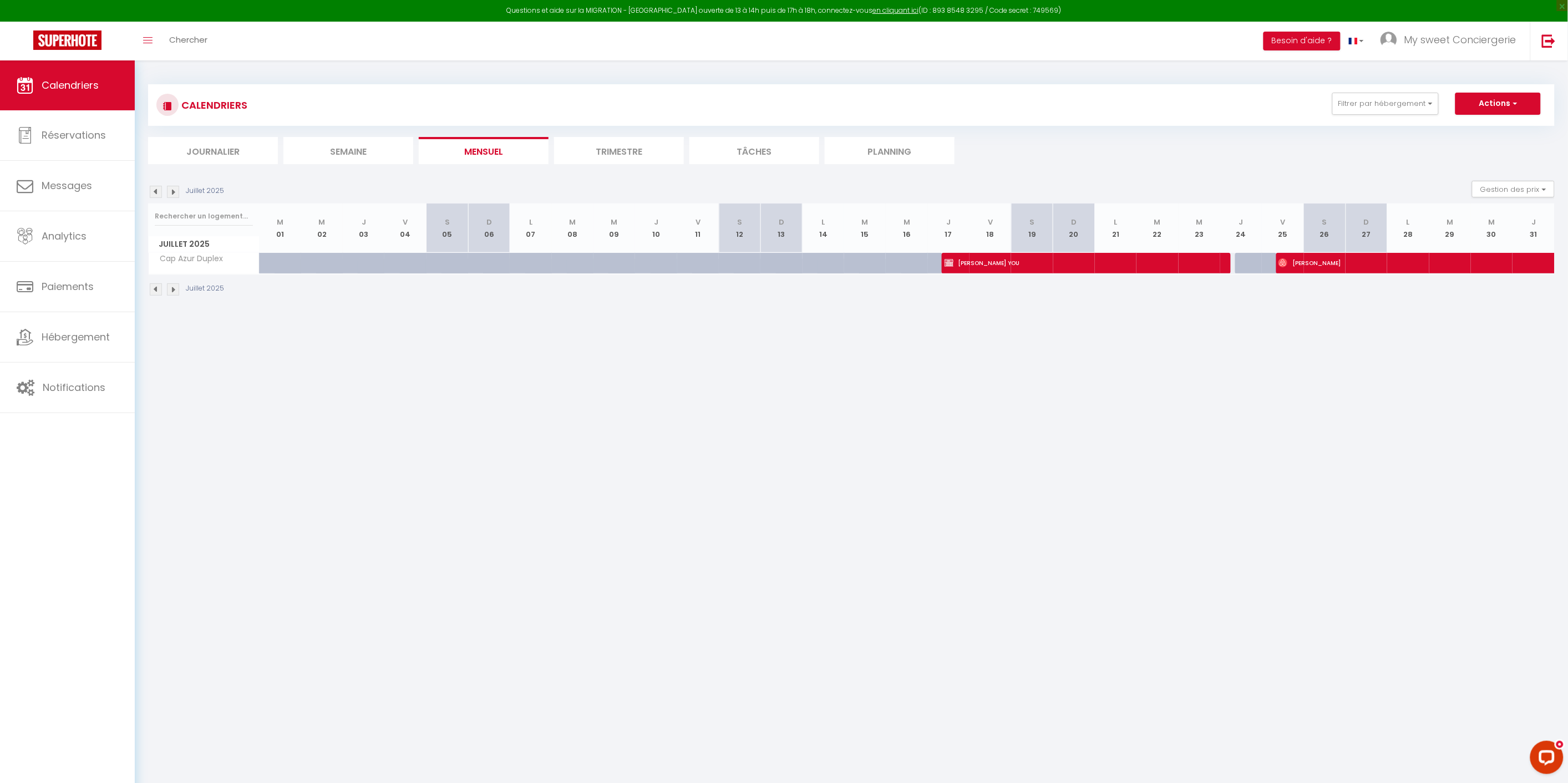
click at [175, 193] on img at bounding box center [173, 191] width 12 height 12
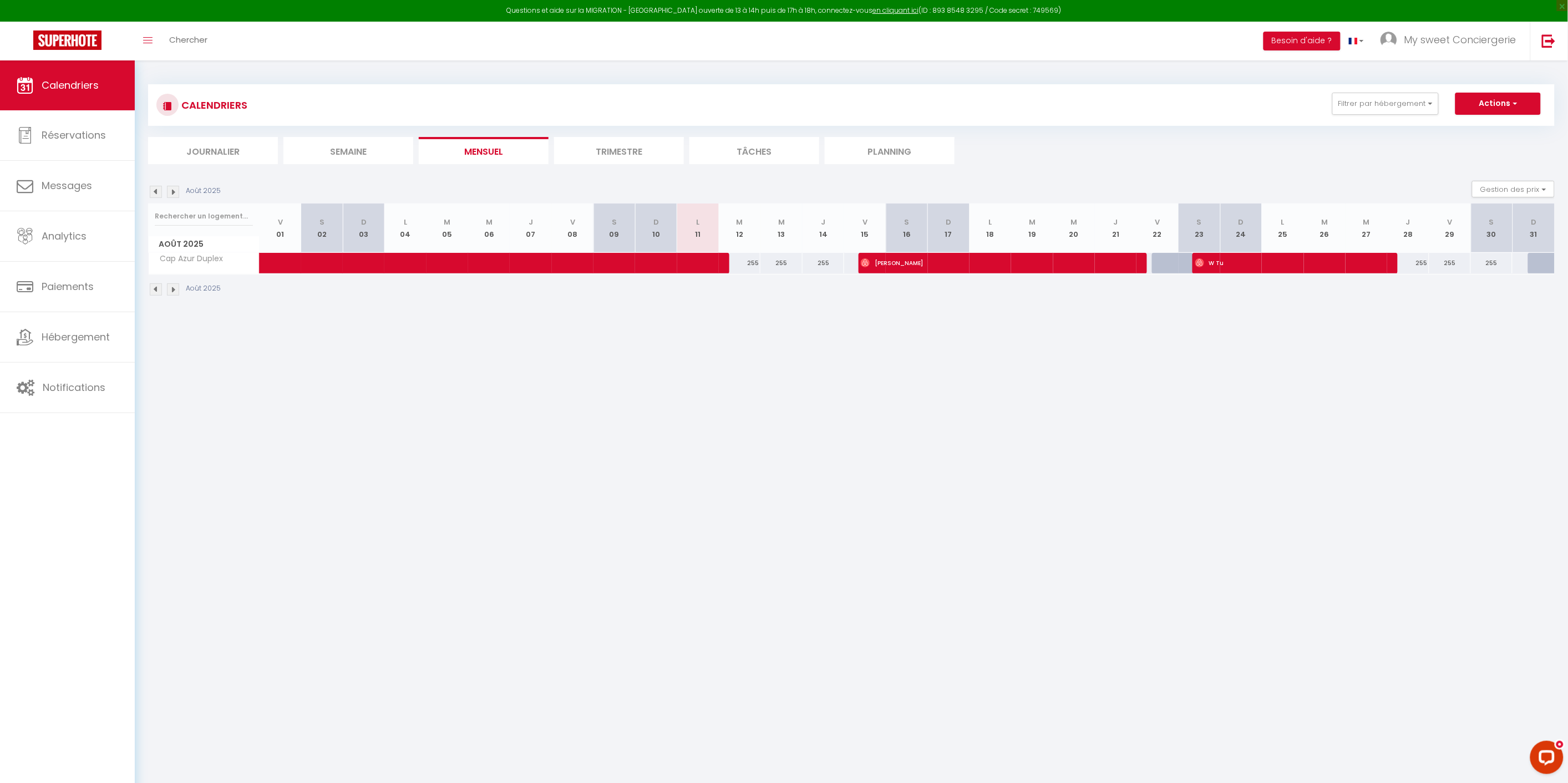
click at [175, 190] on img at bounding box center [173, 191] width 12 height 12
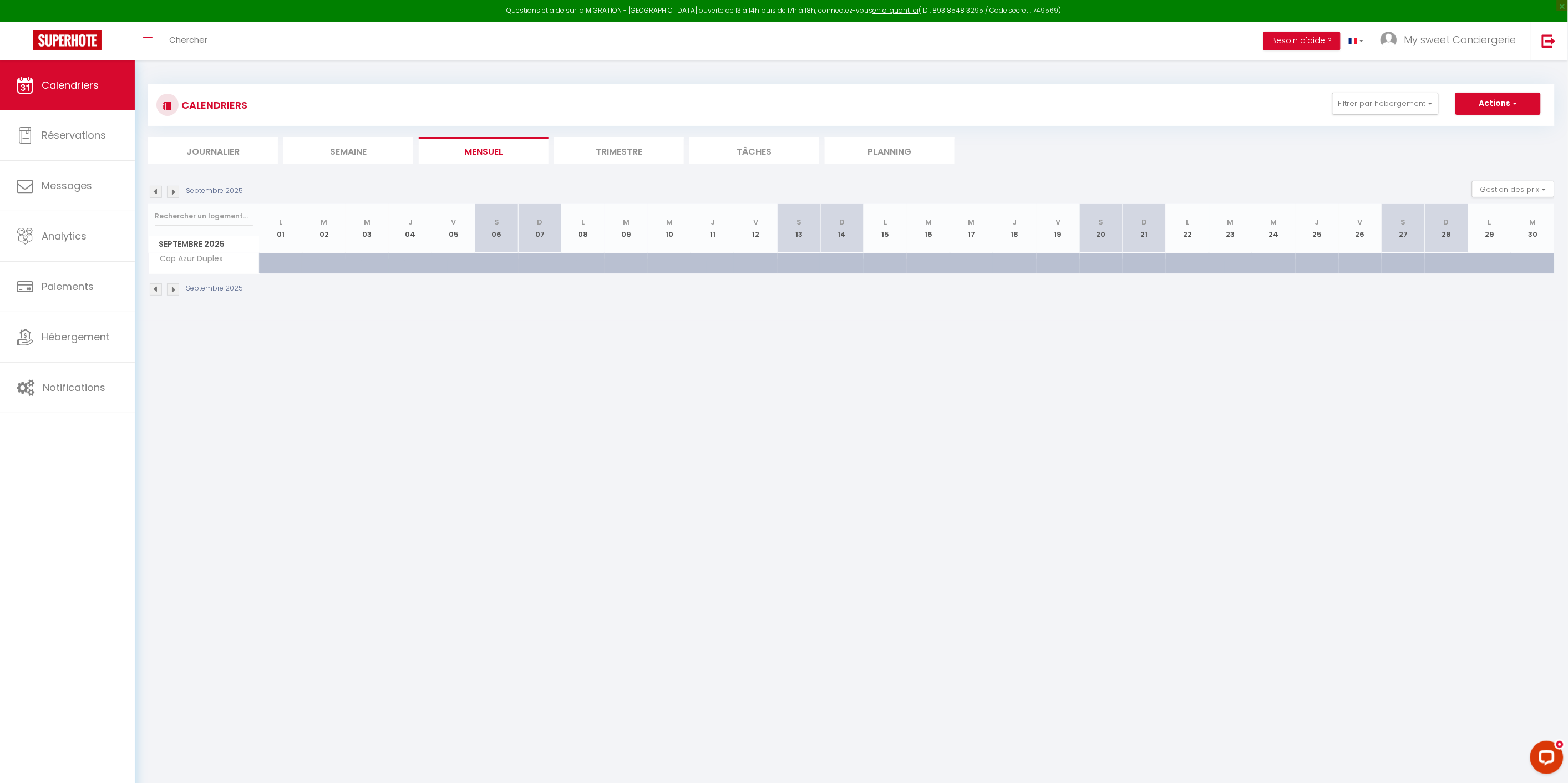
click at [156, 188] on img at bounding box center [156, 191] width 12 height 12
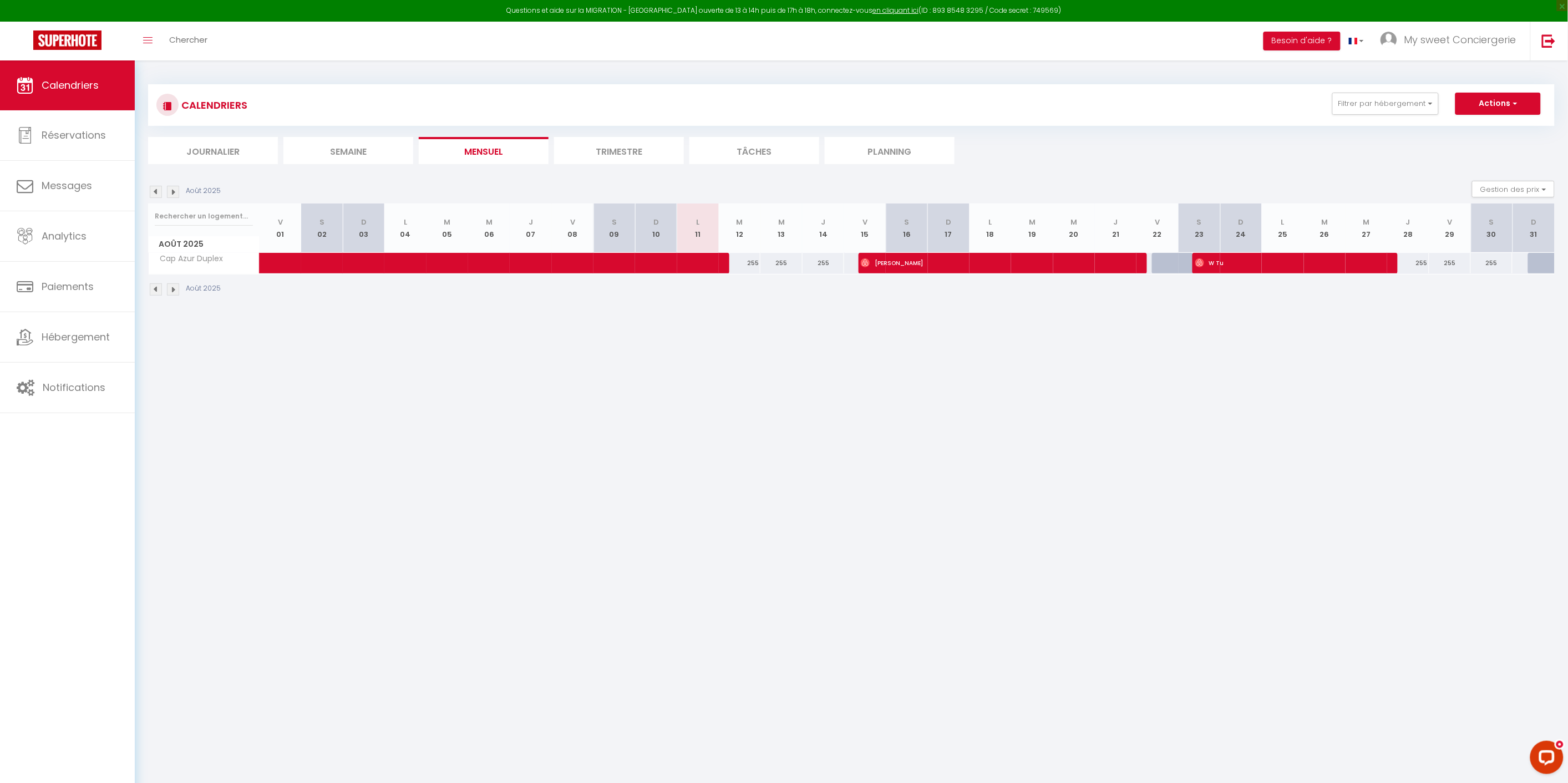
click at [156, 188] on img at bounding box center [156, 191] width 12 height 12
select select "0"
select select "25436"
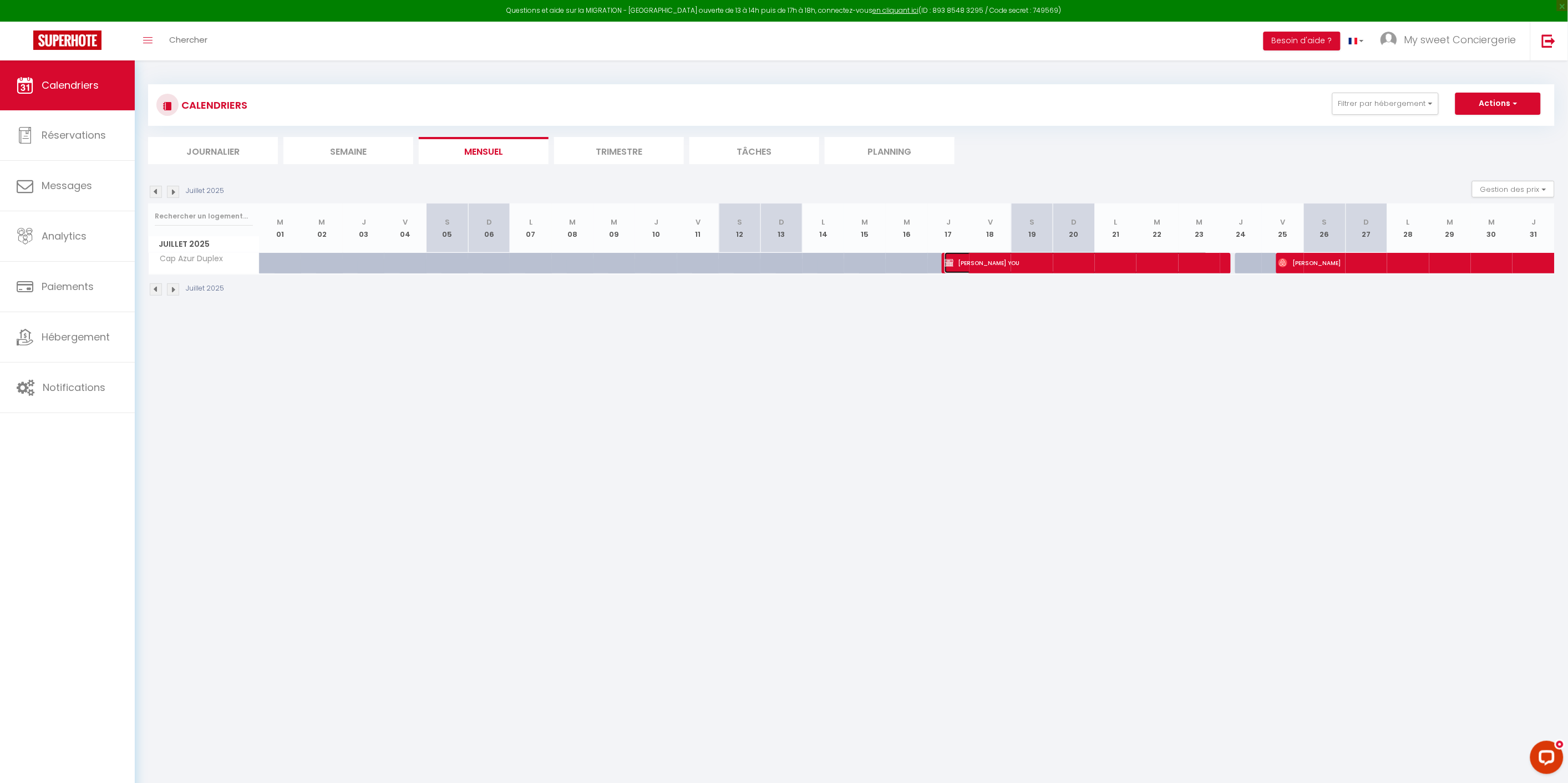
click at [1095, 263] on span "[PERSON_NAME] YOU" at bounding box center [1076, 263] width 263 height 21
select select "KO"
select select "25439"
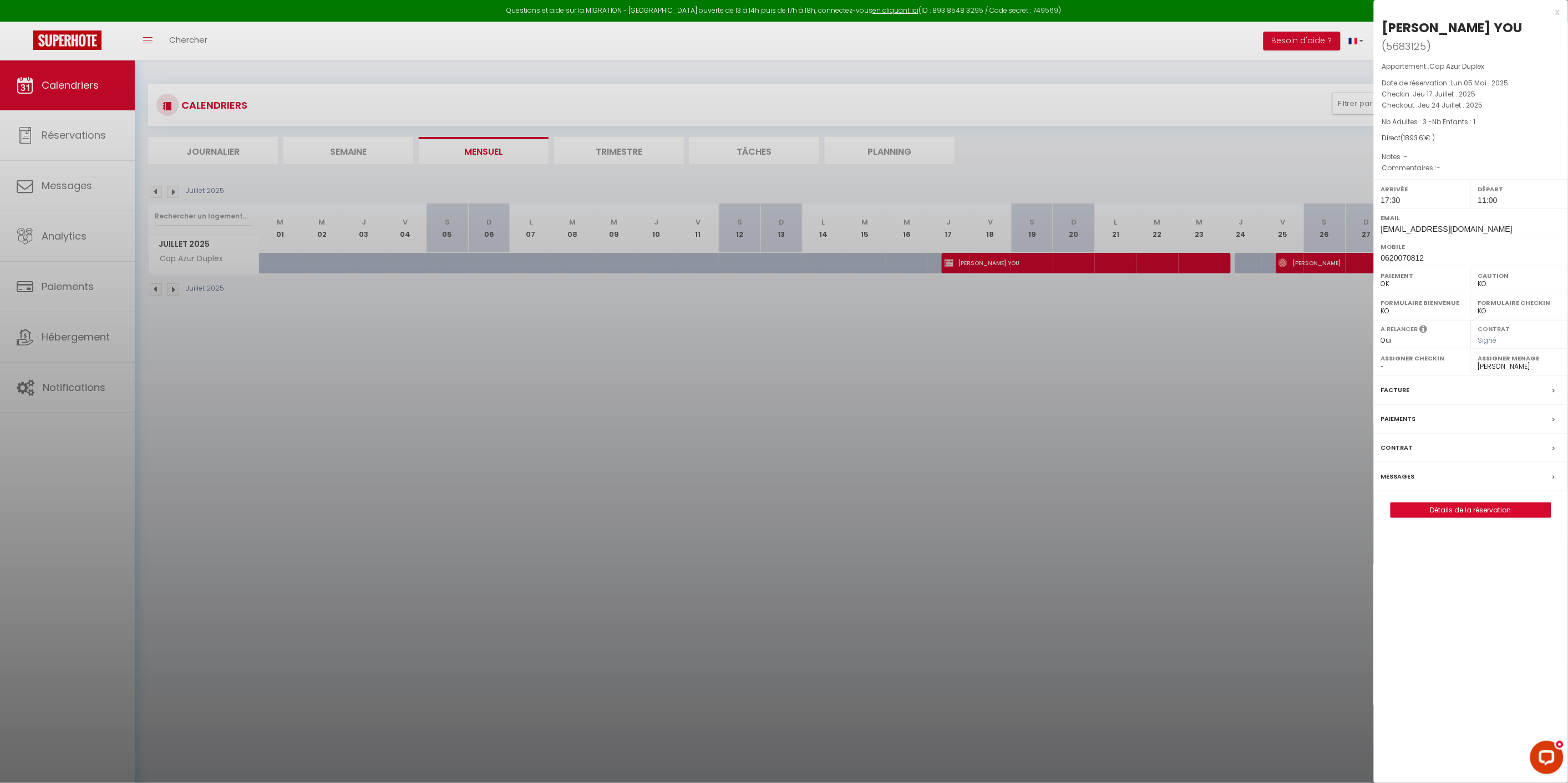
click at [1303, 262] on div at bounding box center [784, 391] width 1568 height 783
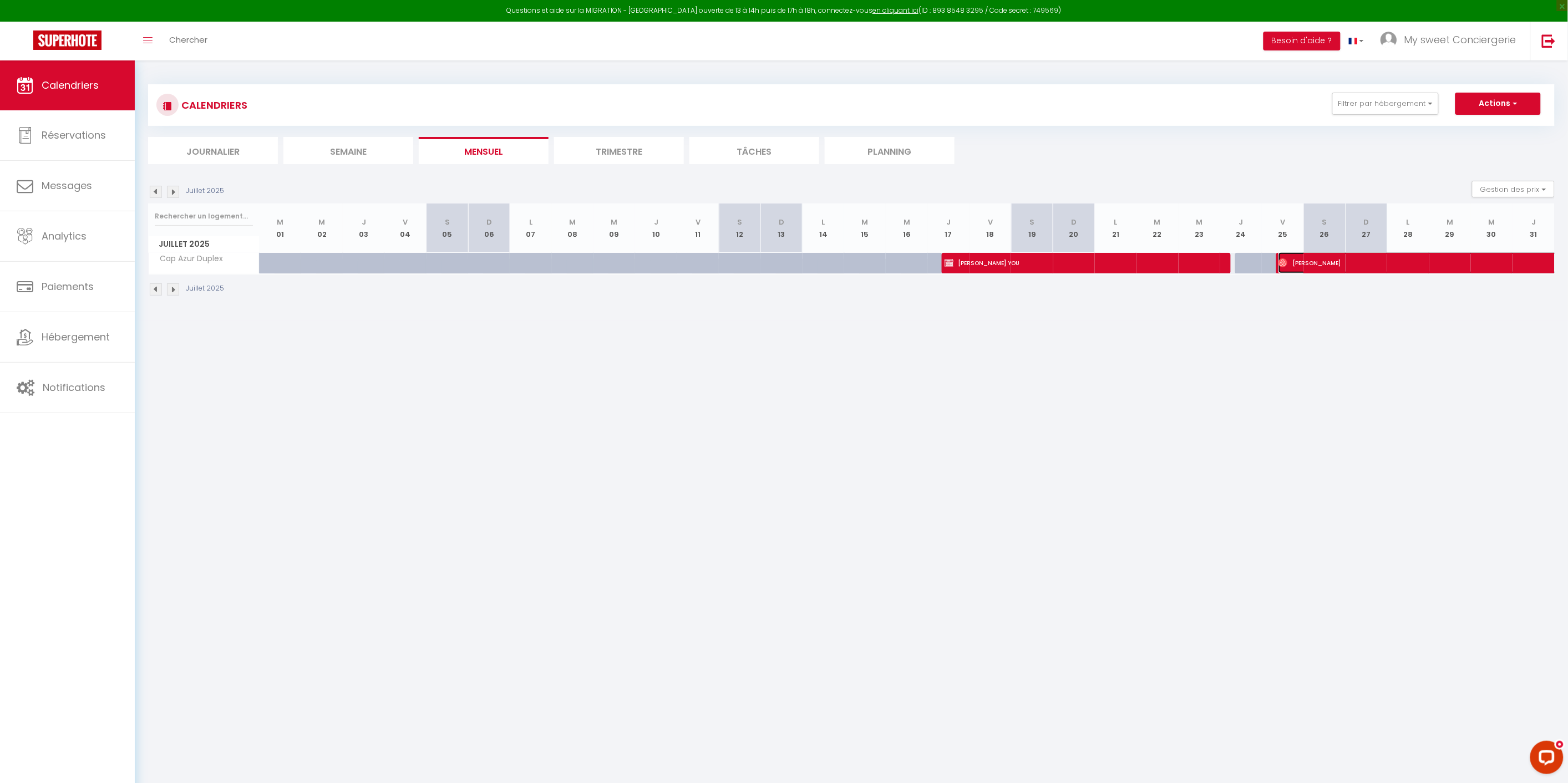
click at [1337, 266] on span "[PERSON_NAME]" at bounding box center [1508, 263] width 459 height 21
select select "OK"
select select "25436"
